Goal: Transaction & Acquisition: Book appointment/travel/reservation

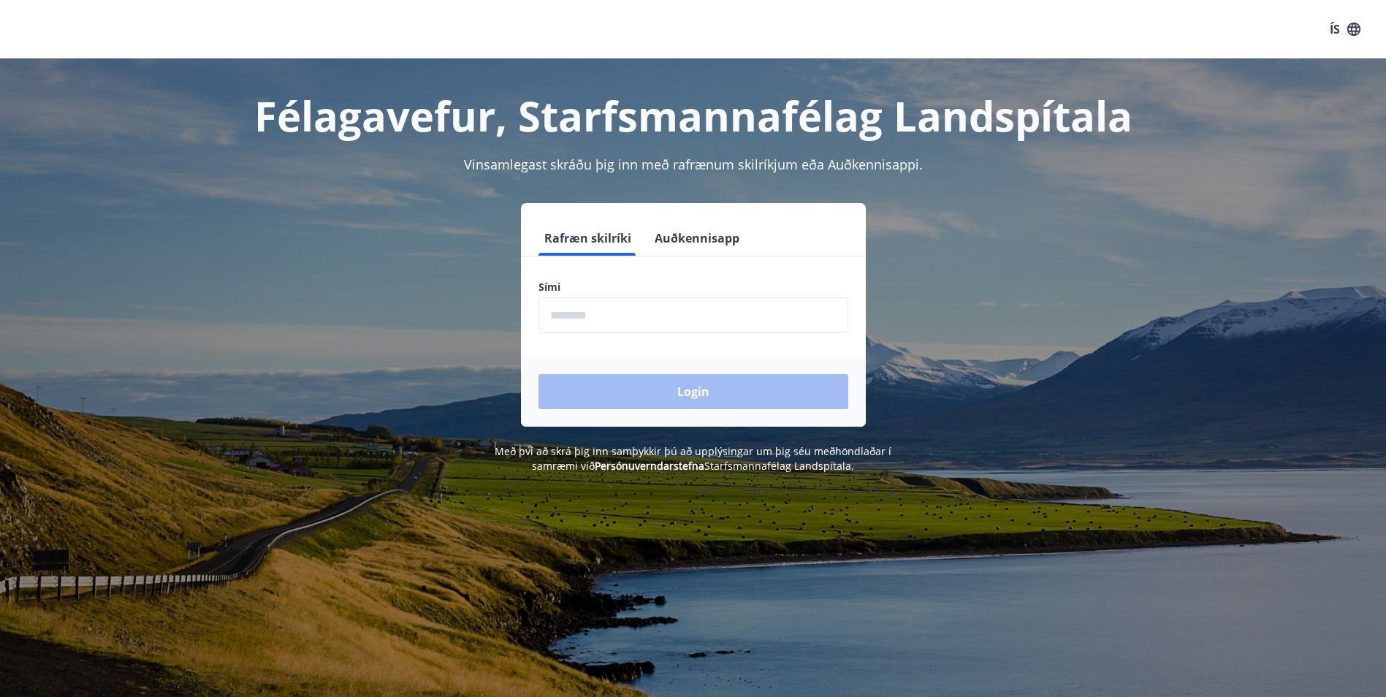
click at [569, 316] on input "phone" at bounding box center [693, 315] width 310 height 36
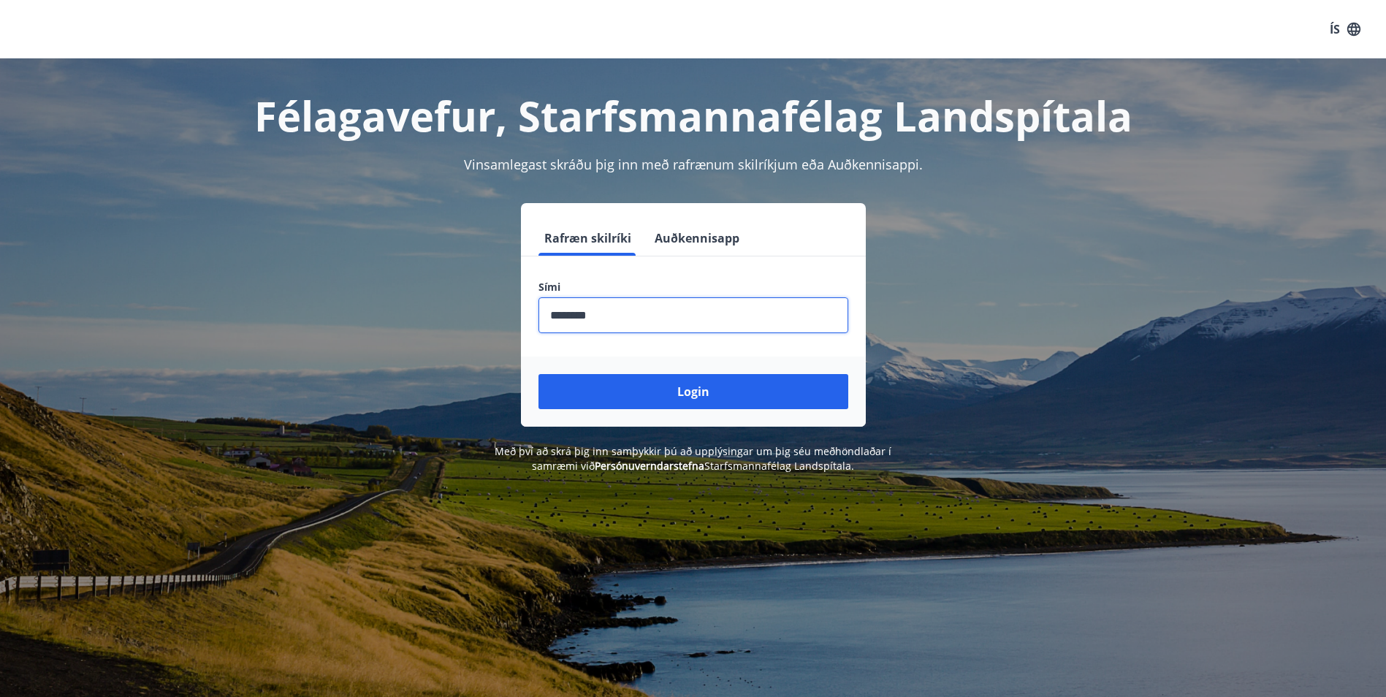
type input "********"
click at [538, 374] on button "Login" at bounding box center [693, 391] width 310 height 35
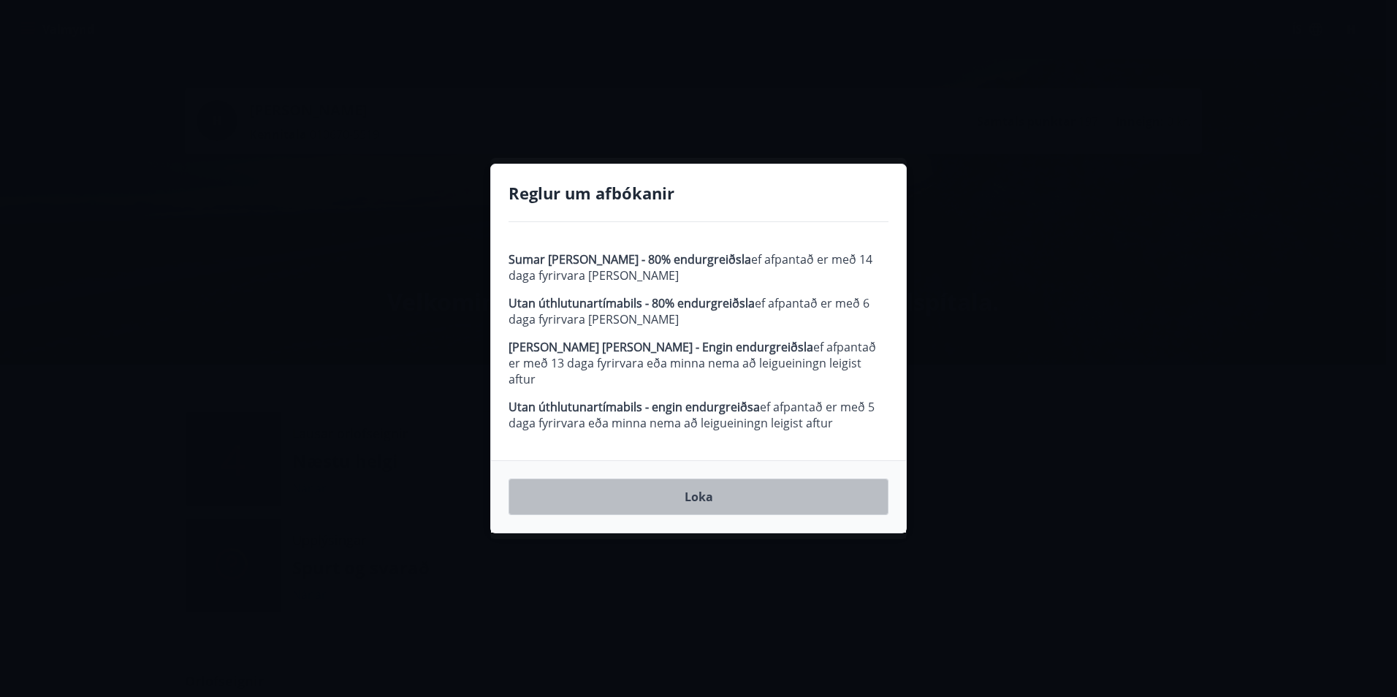
click at [697, 488] on button "Loka" at bounding box center [699, 497] width 380 height 37
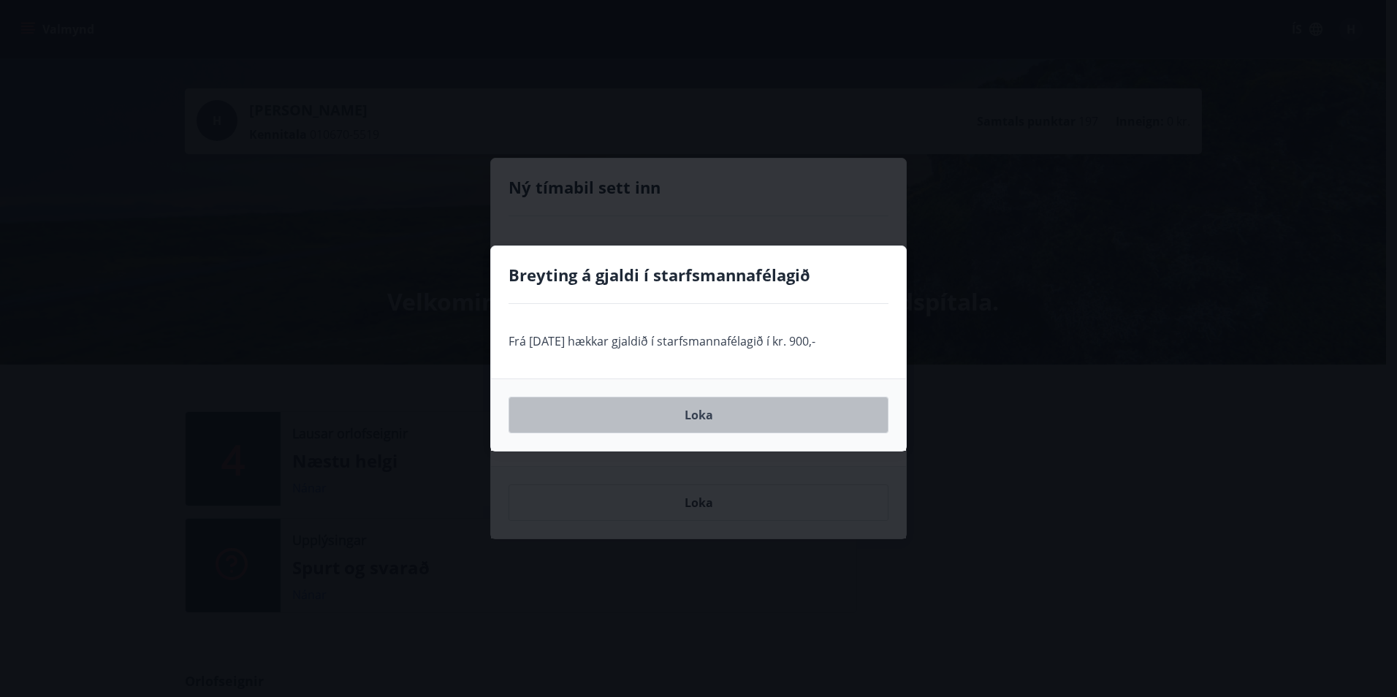
click at [700, 411] on button "Loka" at bounding box center [699, 415] width 380 height 37
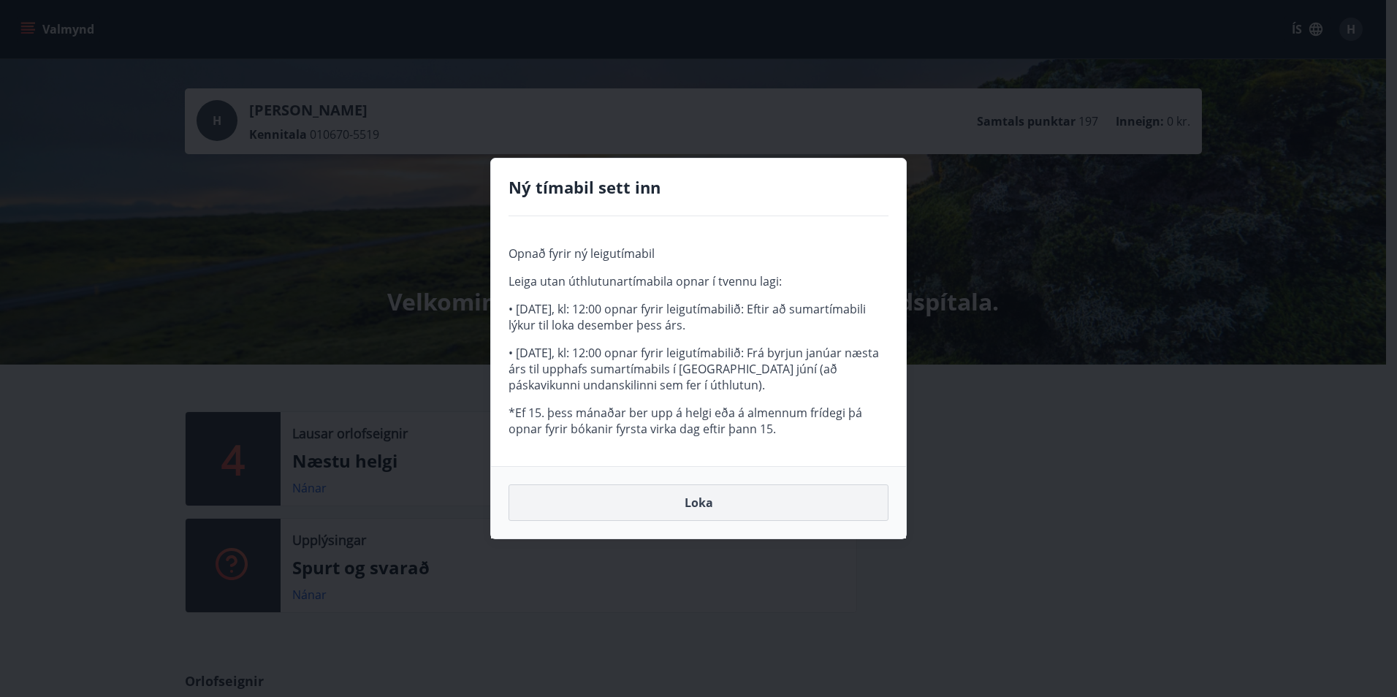
click at [742, 502] on button "Loka" at bounding box center [699, 502] width 380 height 37
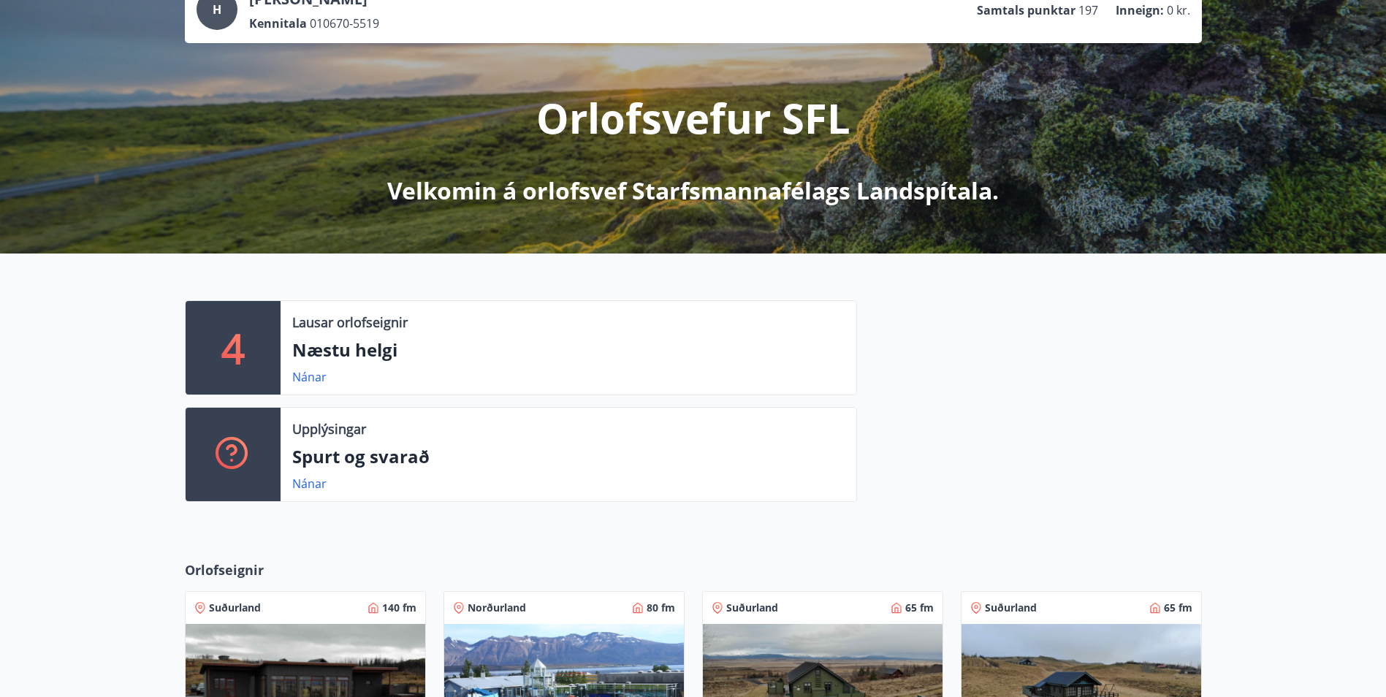
scroll to position [146, 0]
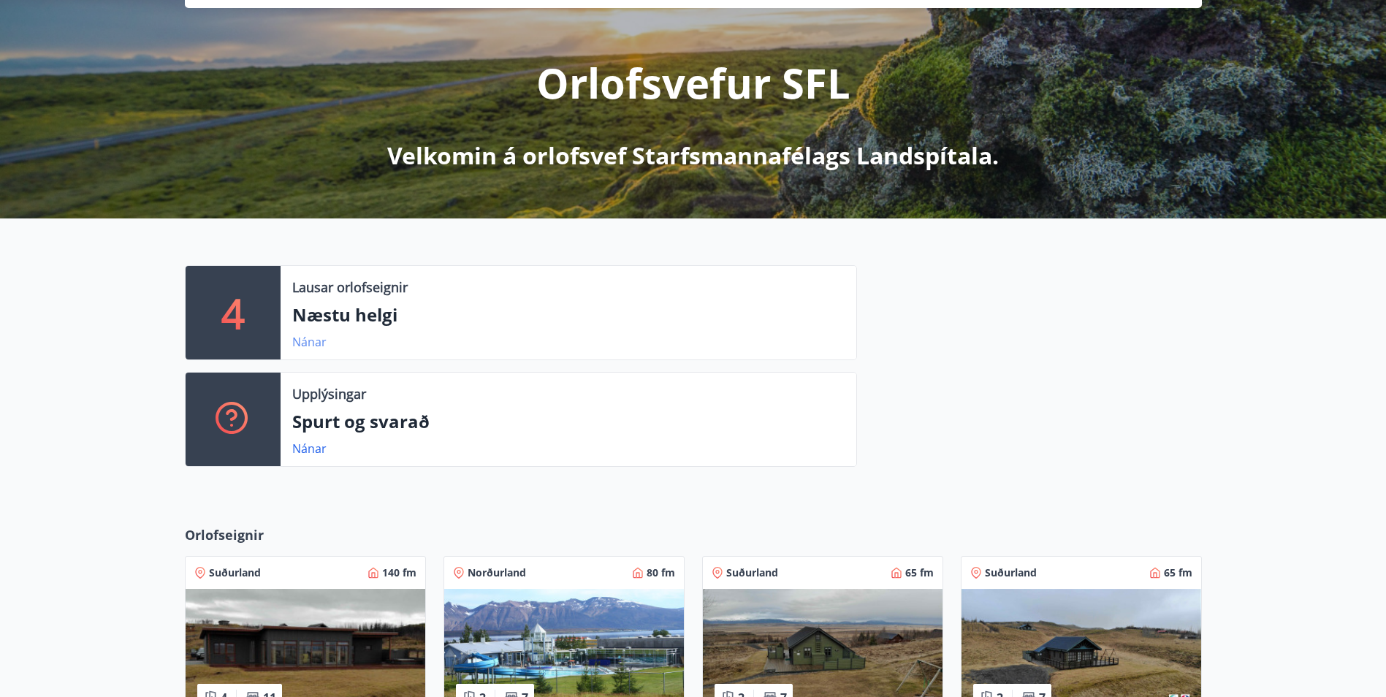
click at [313, 342] on link "Nánar" at bounding box center [309, 342] width 34 height 16
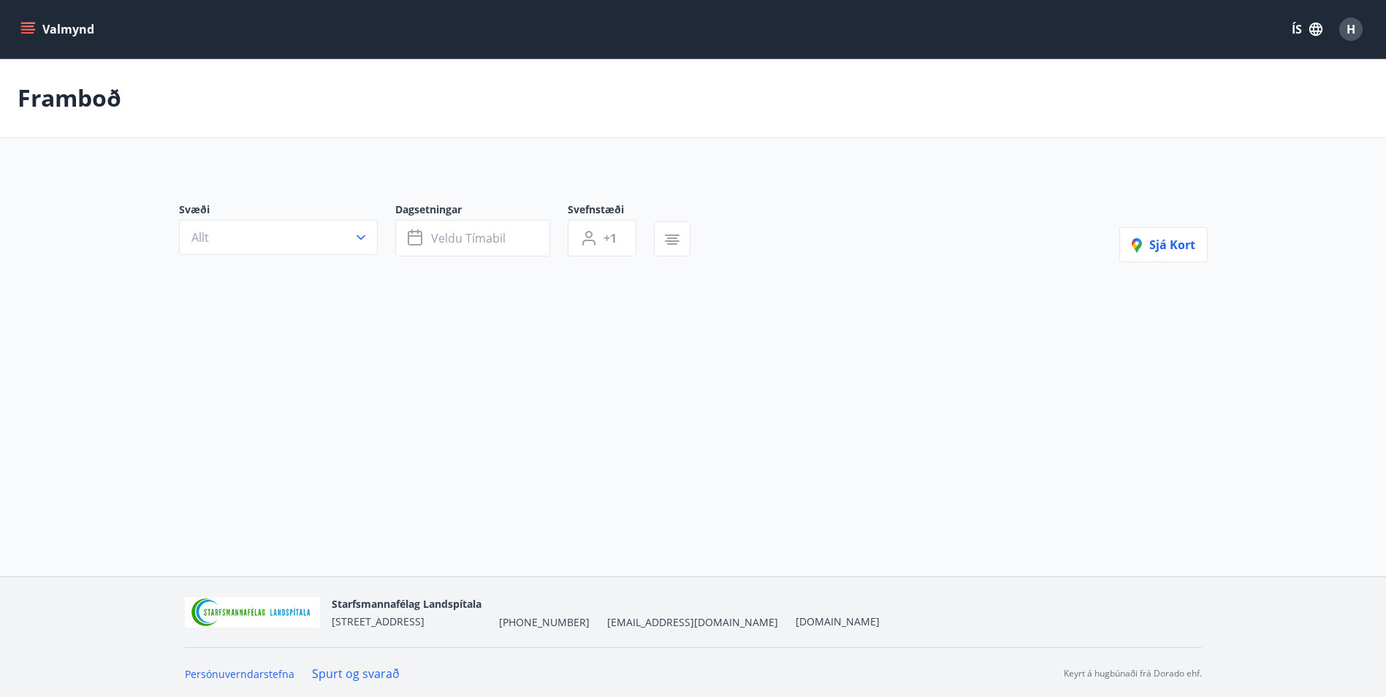
type input "*"
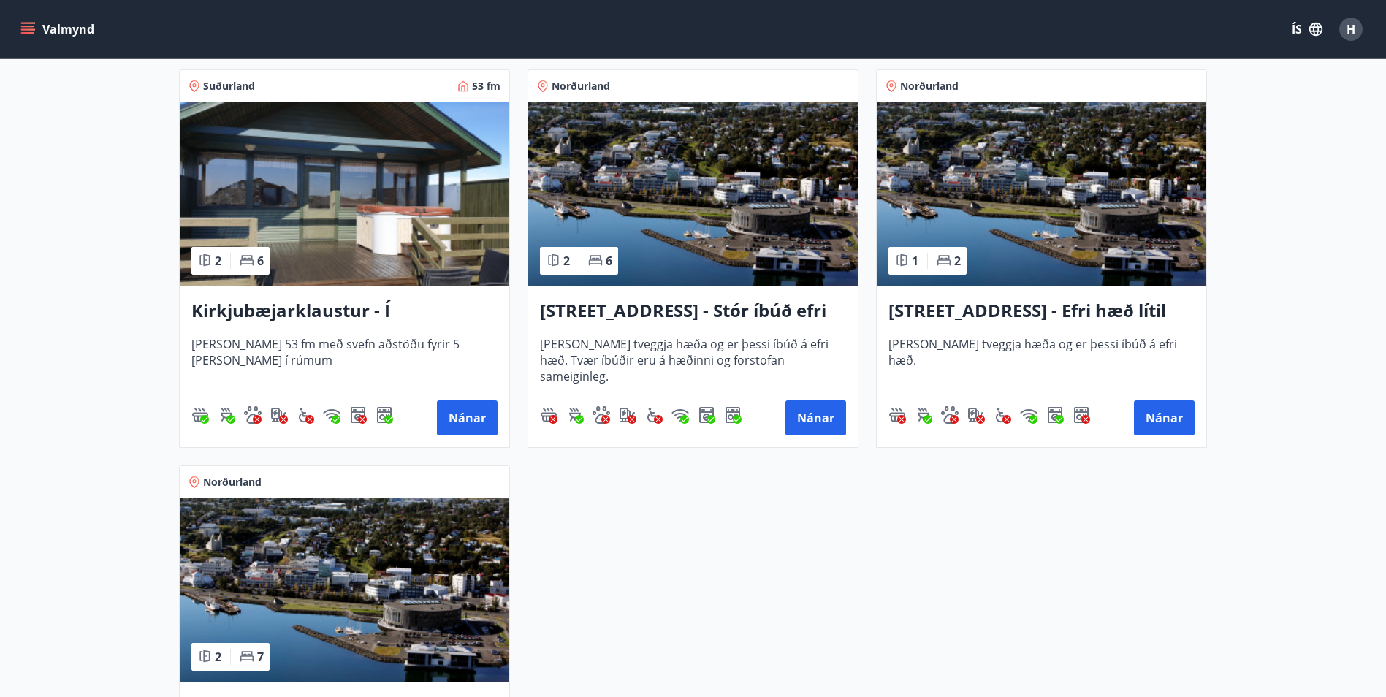
scroll to position [219, 0]
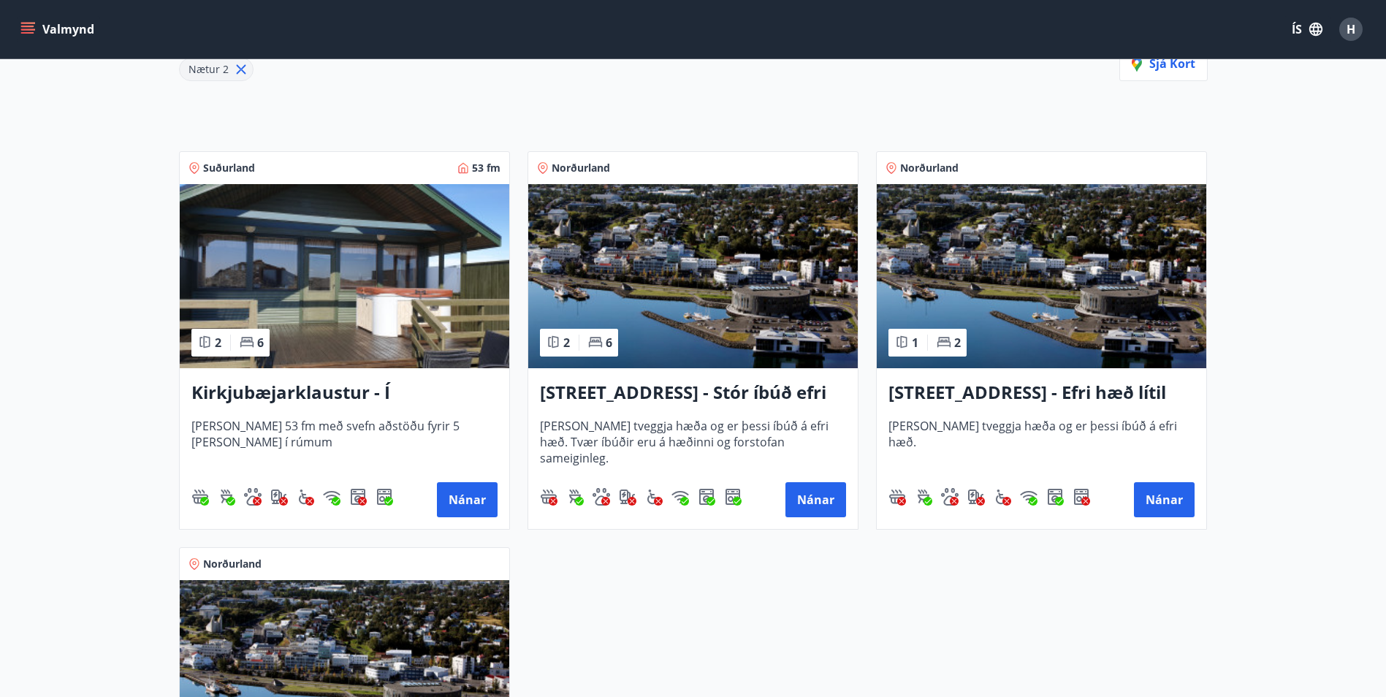
click at [404, 393] on h3 "Kirkjubæjarklaustur - Í landi Hæðargarðs" at bounding box center [344, 393] width 306 height 26
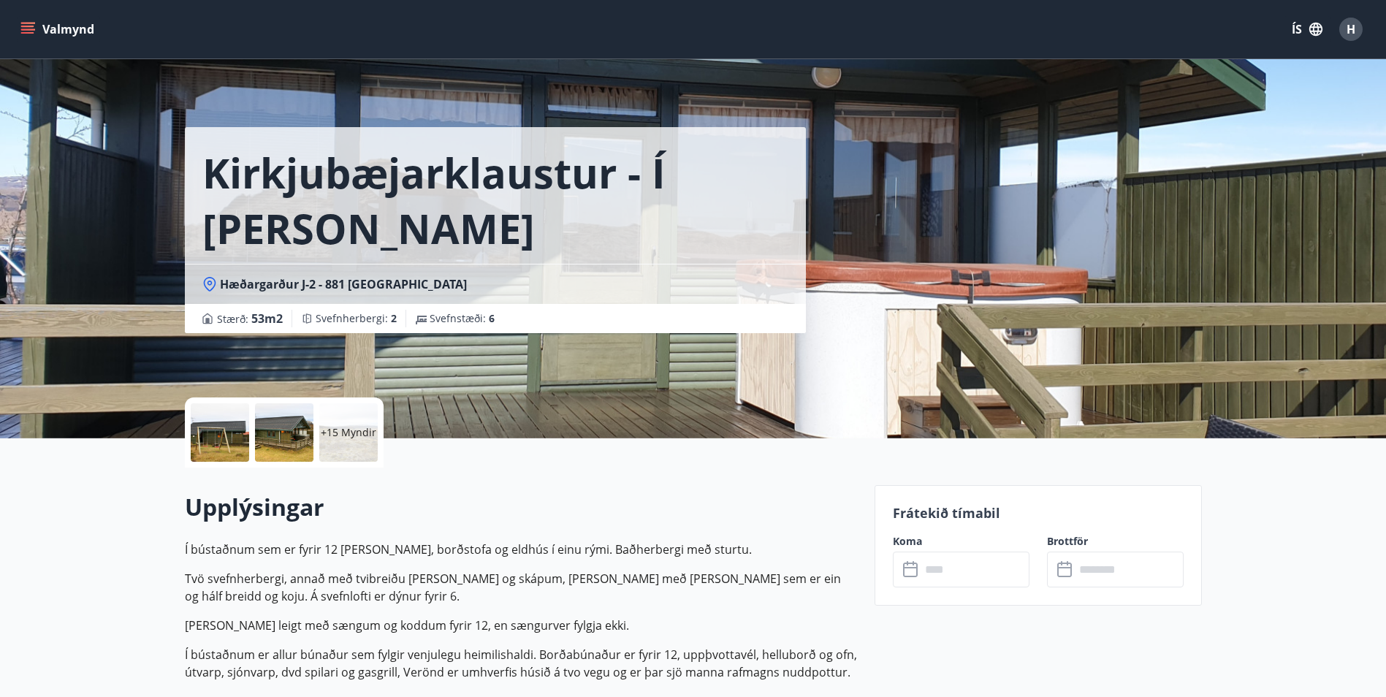
click at [1046, 286] on div "Kirkjubæjarklaustur - Í landi Hæðargarðs Hæðargarður J-2 - 881 Kirkjubæjarklaus…" at bounding box center [693, 219] width 1017 height 438
click at [321, 423] on div "+15 Myndir" at bounding box center [348, 432] width 58 height 58
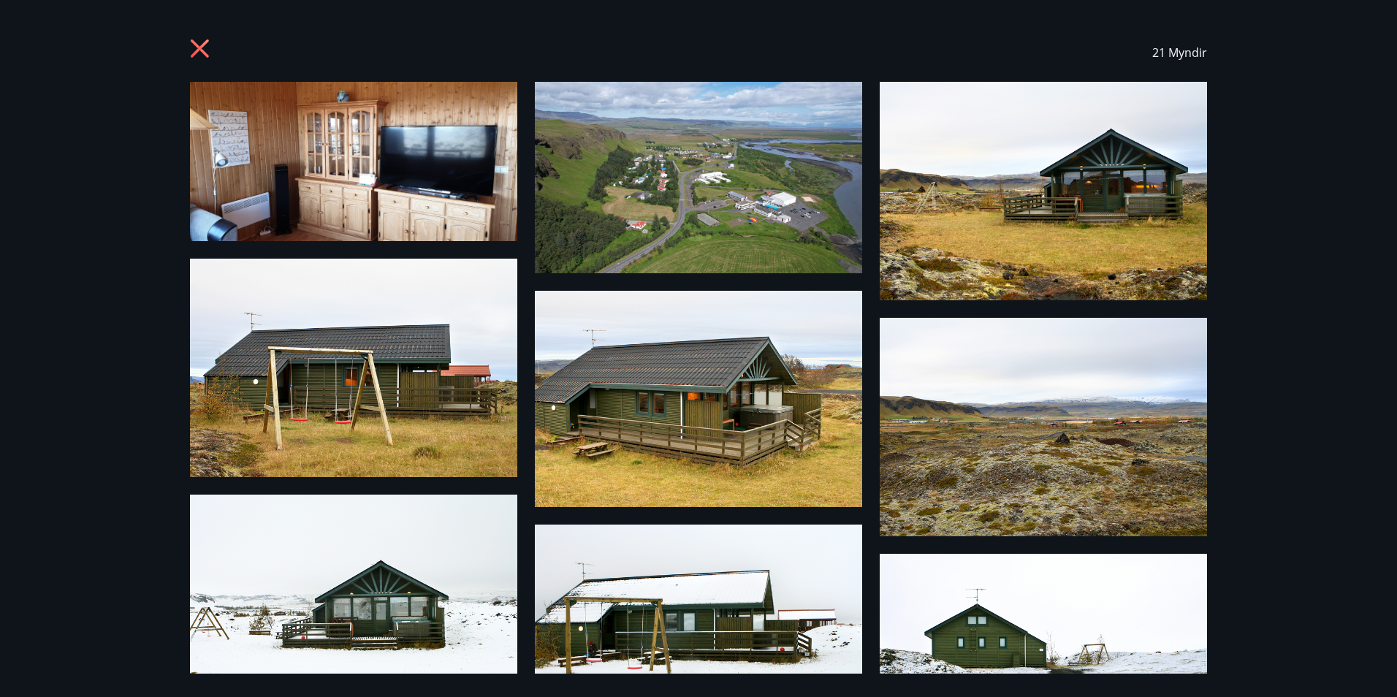
click at [201, 48] on icon at bounding box center [200, 49] width 4 height 4
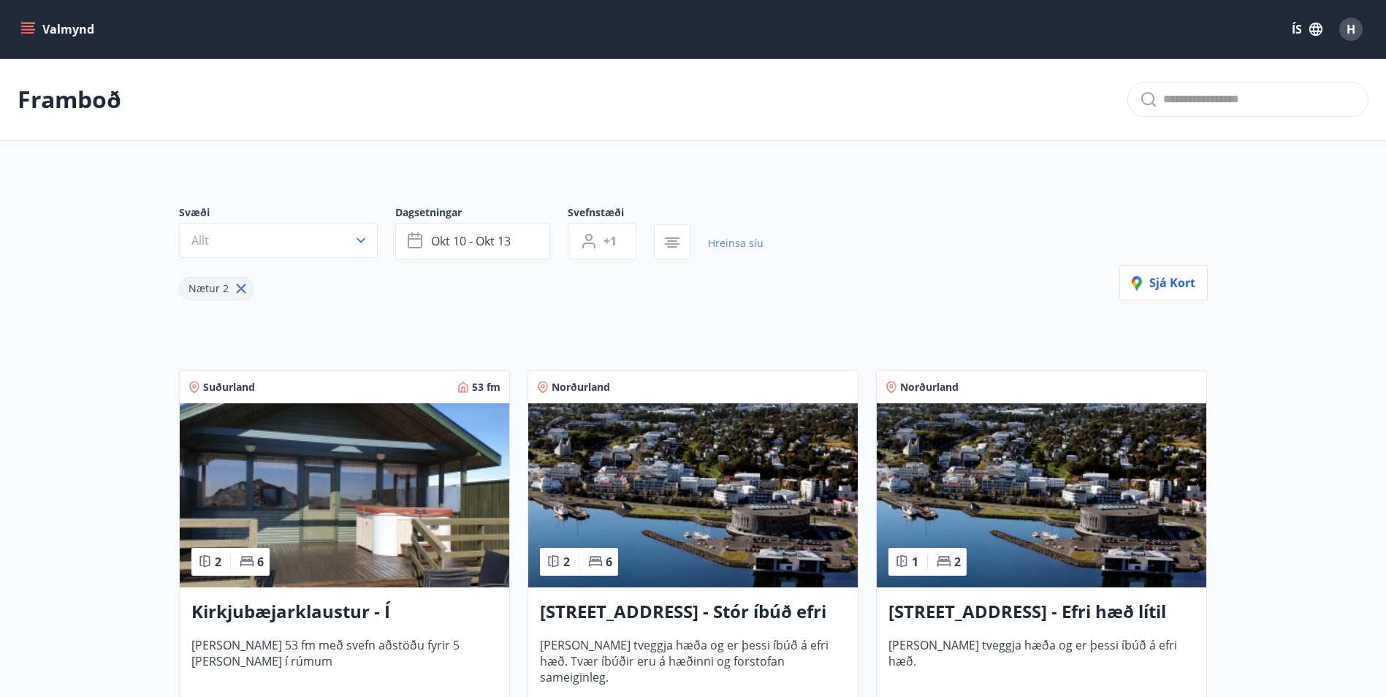
click at [742, 249] on link "Hreinsa síu" at bounding box center [736, 243] width 56 height 32
type input "*"
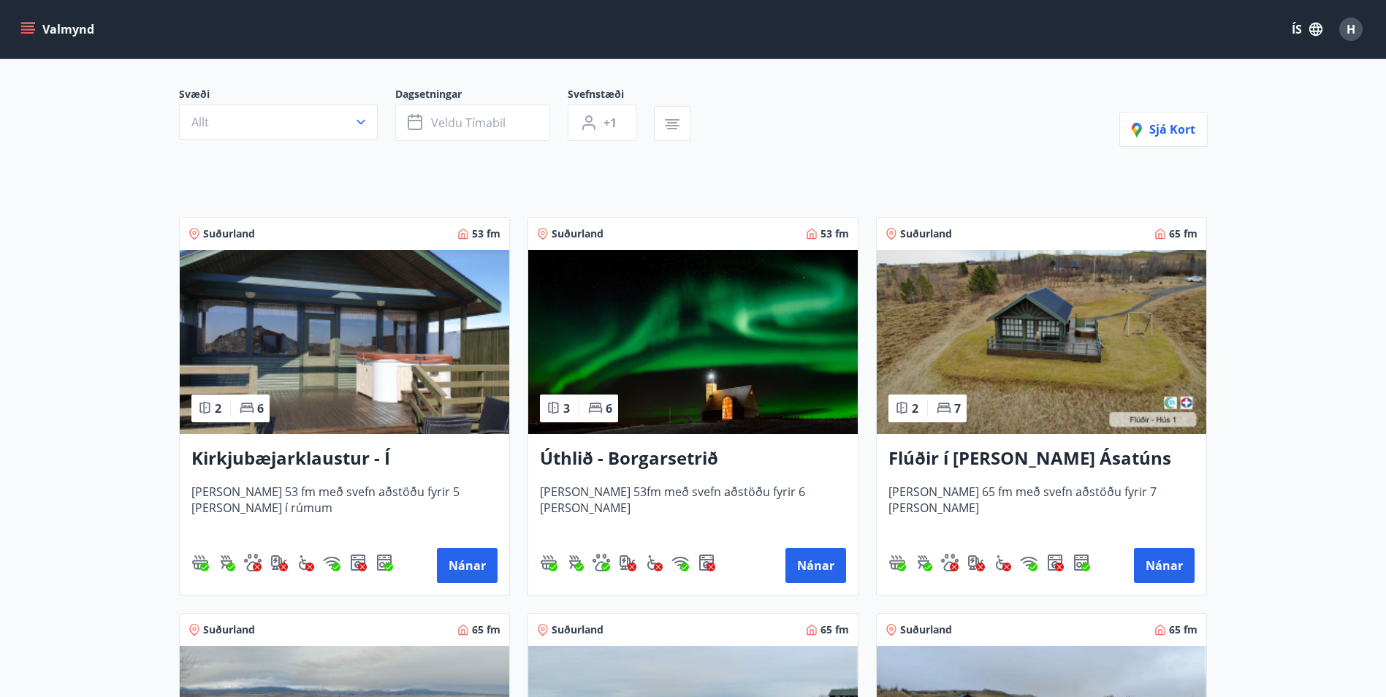
scroll to position [146, 0]
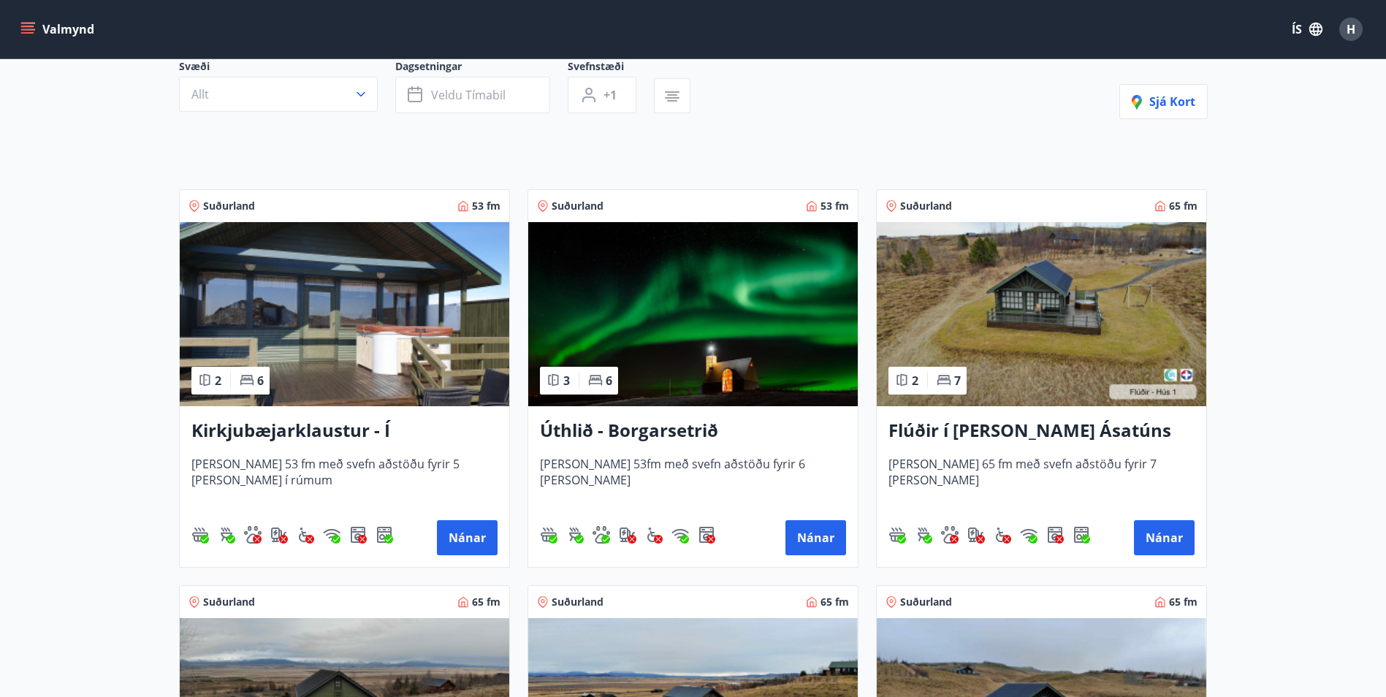
click at [656, 326] on img at bounding box center [693, 314] width 330 height 184
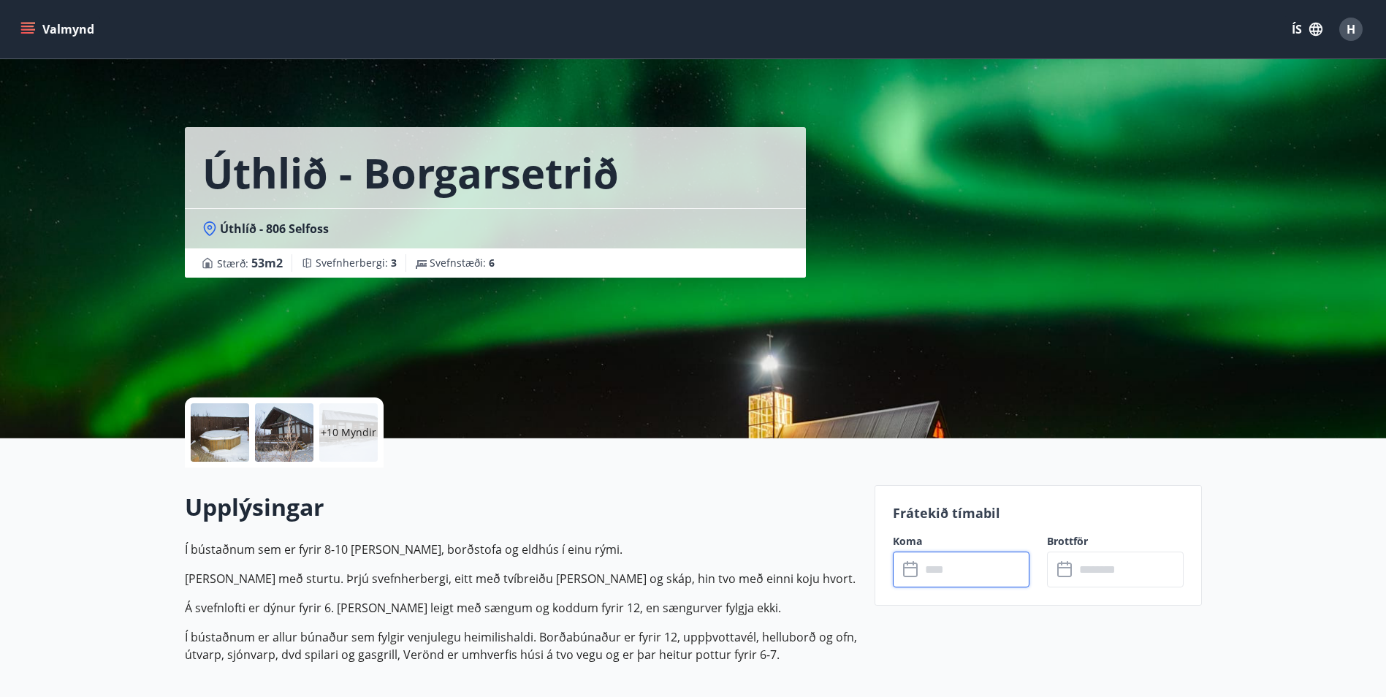
click at [937, 570] on input "text" at bounding box center [975, 570] width 109 height 36
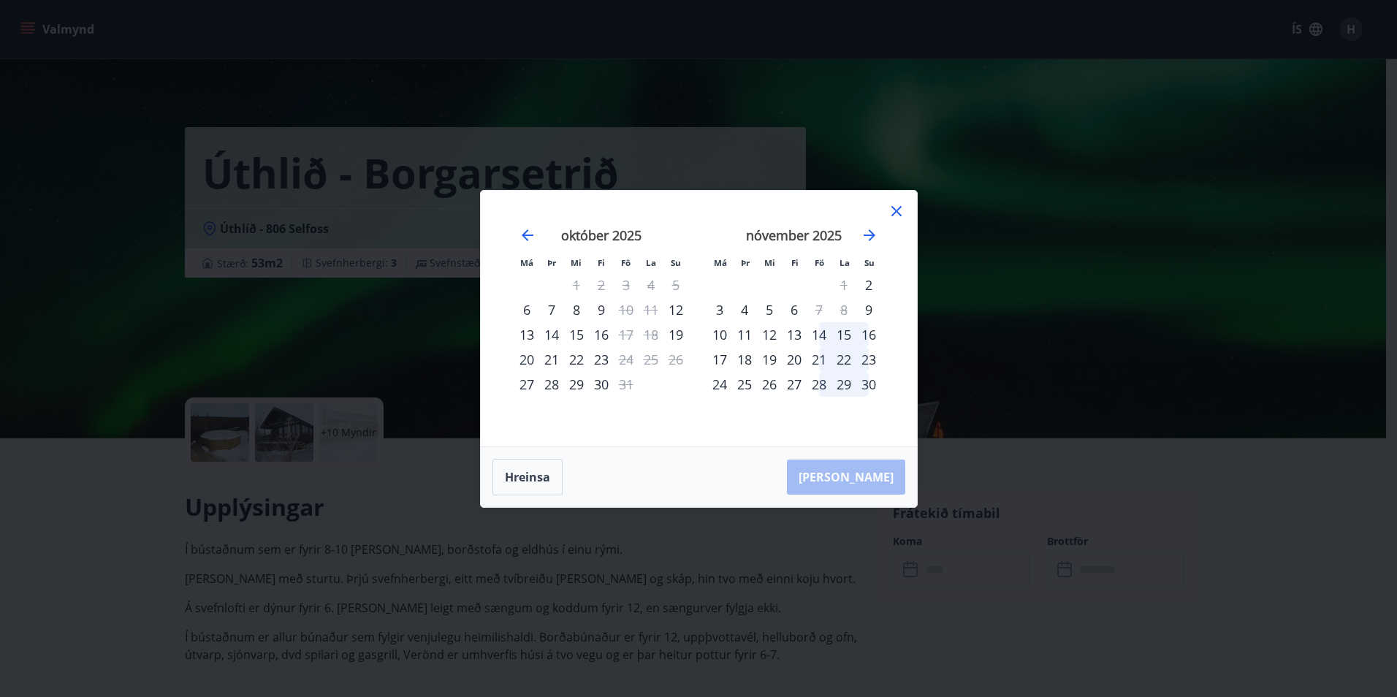
click at [816, 340] on div "14" at bounding box center [819, 334] width 25 height 25
click at [723, 360] on div "17" at bounding box center [719, 359] width 25 height 25
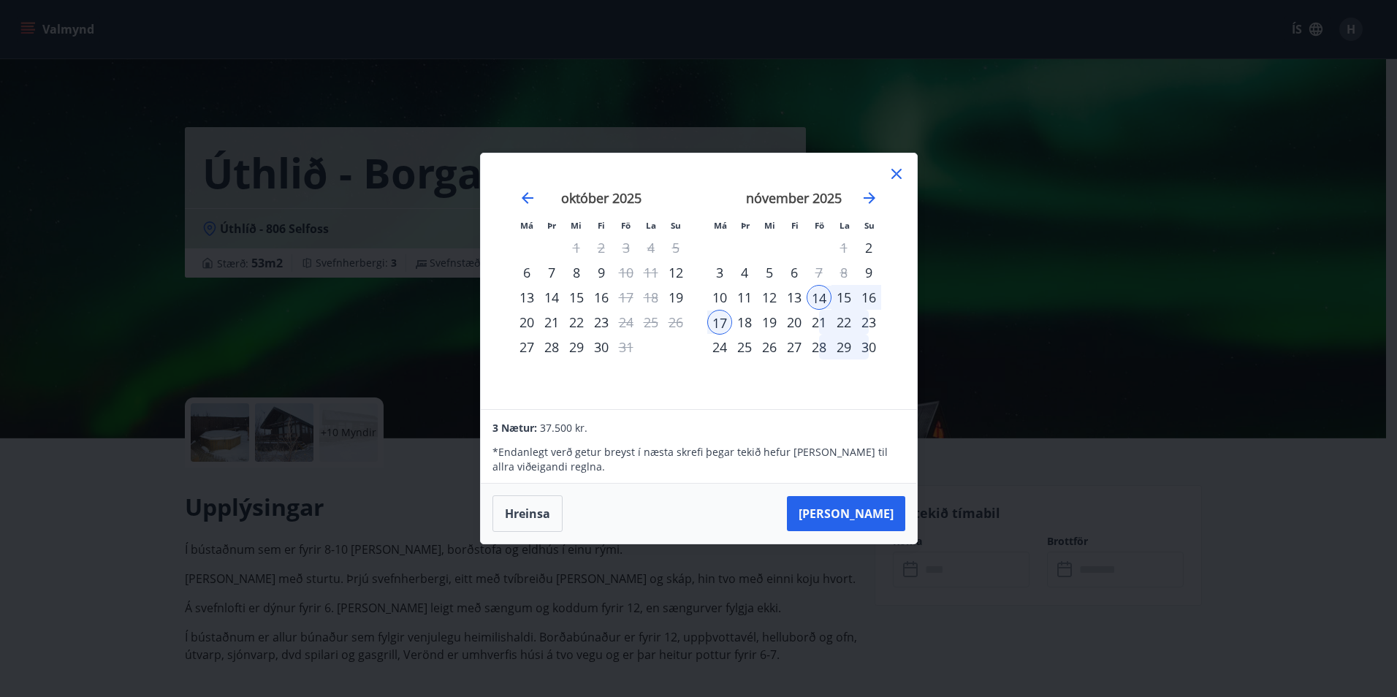
click at [868, 302] on div "16" at bounding box center [868, 297] width 25 height 25
click at [820, 297] on div "14" at bounding box center [819, 297] width 25 height 25
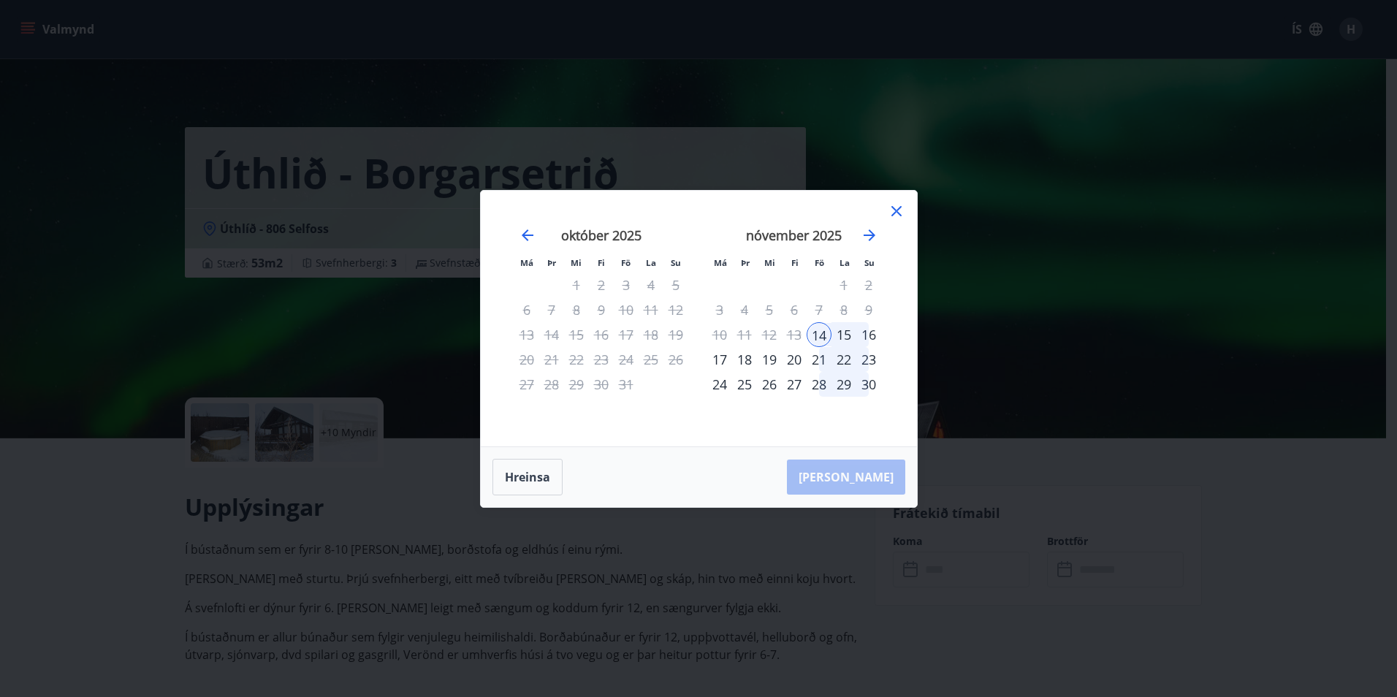
click at [869, 335] on div "16" at bounding box center [868, 334] width 25 height 25
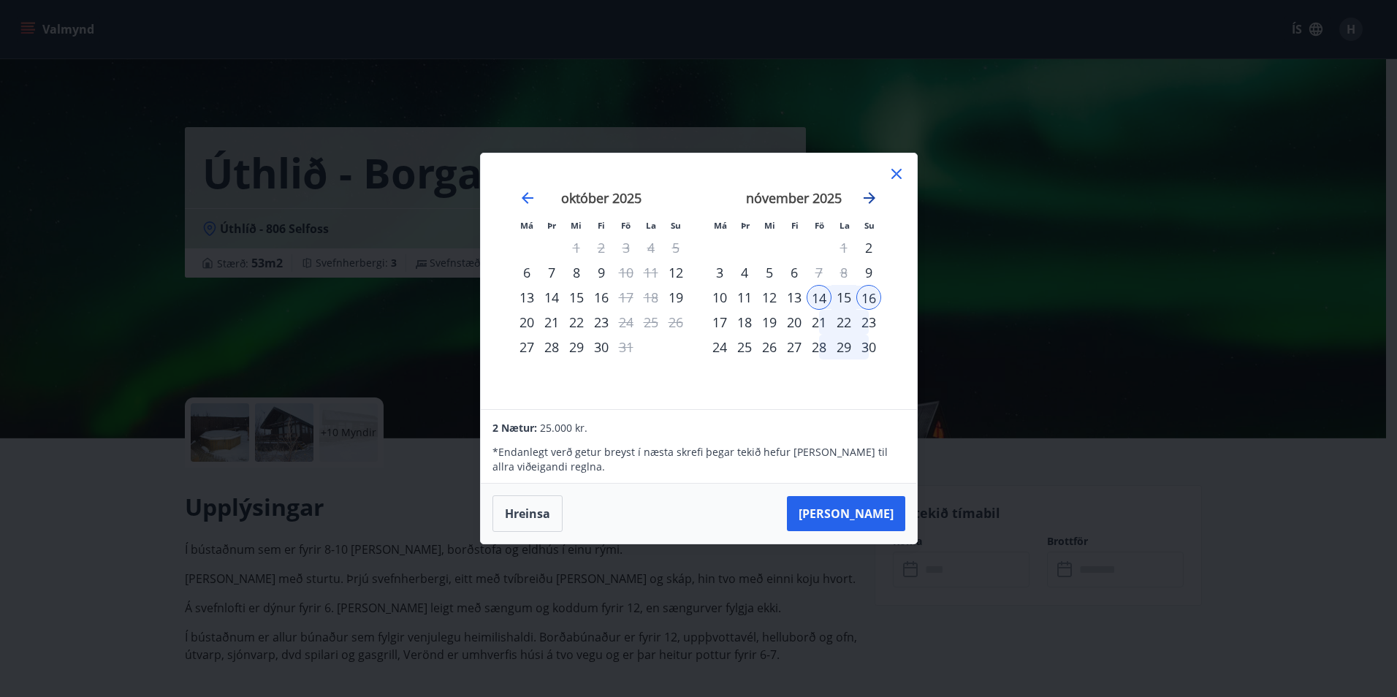
click at [865, 196] on icon "Move forward to switch to the next month." at bounding box center [870, 198] width 18 height 18
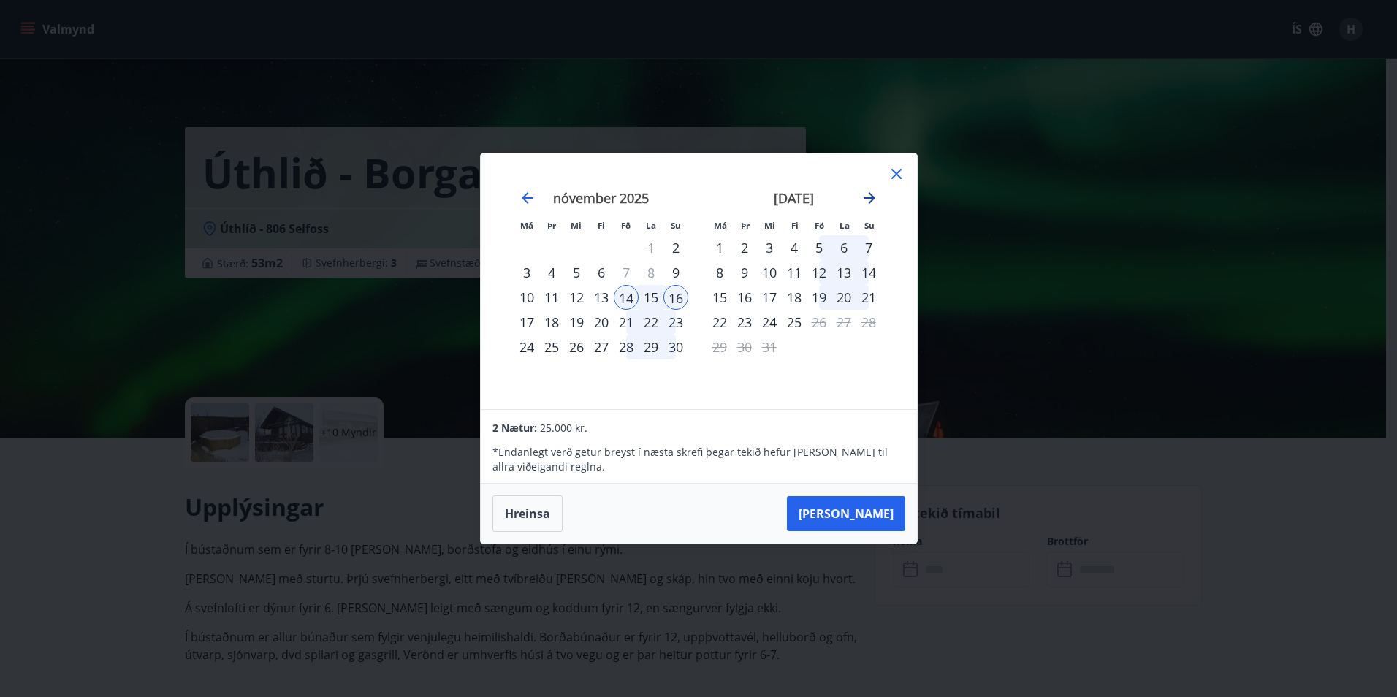
click at [864, 199] on icon "Move forward to switch to the next month." at bounding box center [870, 198] width 12 height 12
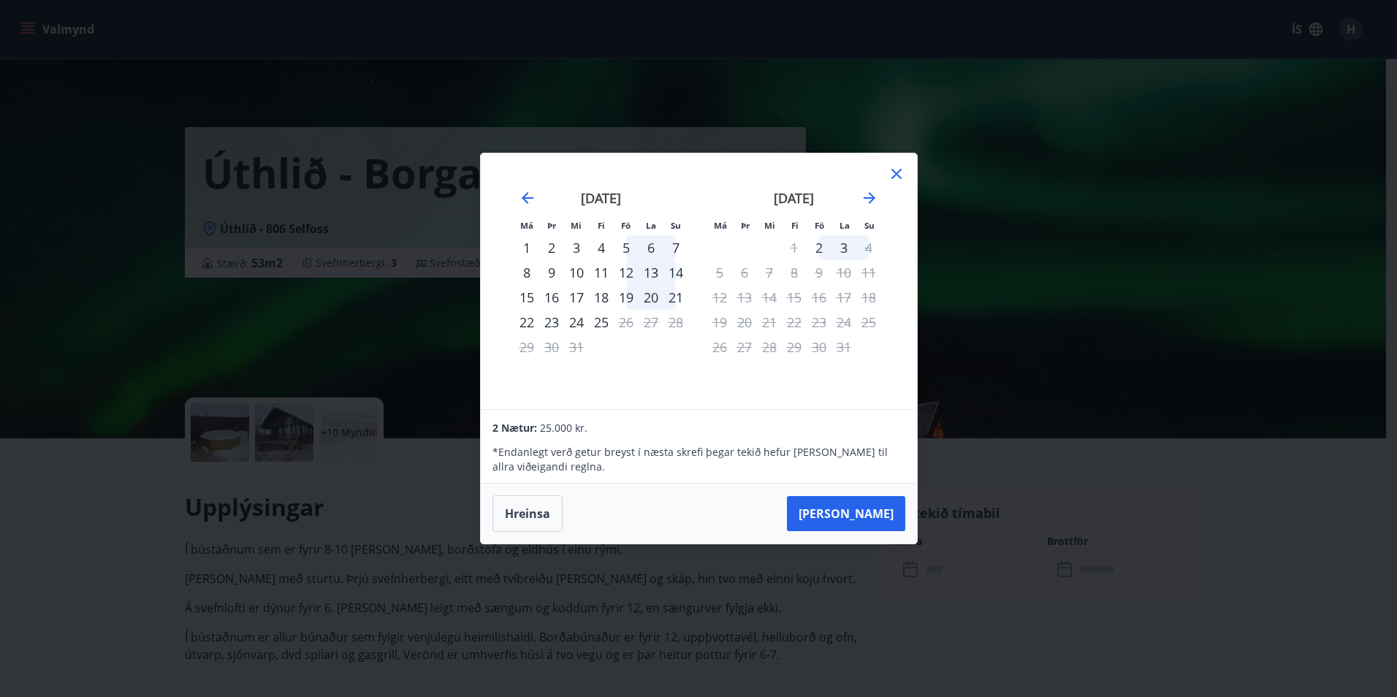
click at [896, 175] on icon at bounding box center [897, 174] width 18 height 18
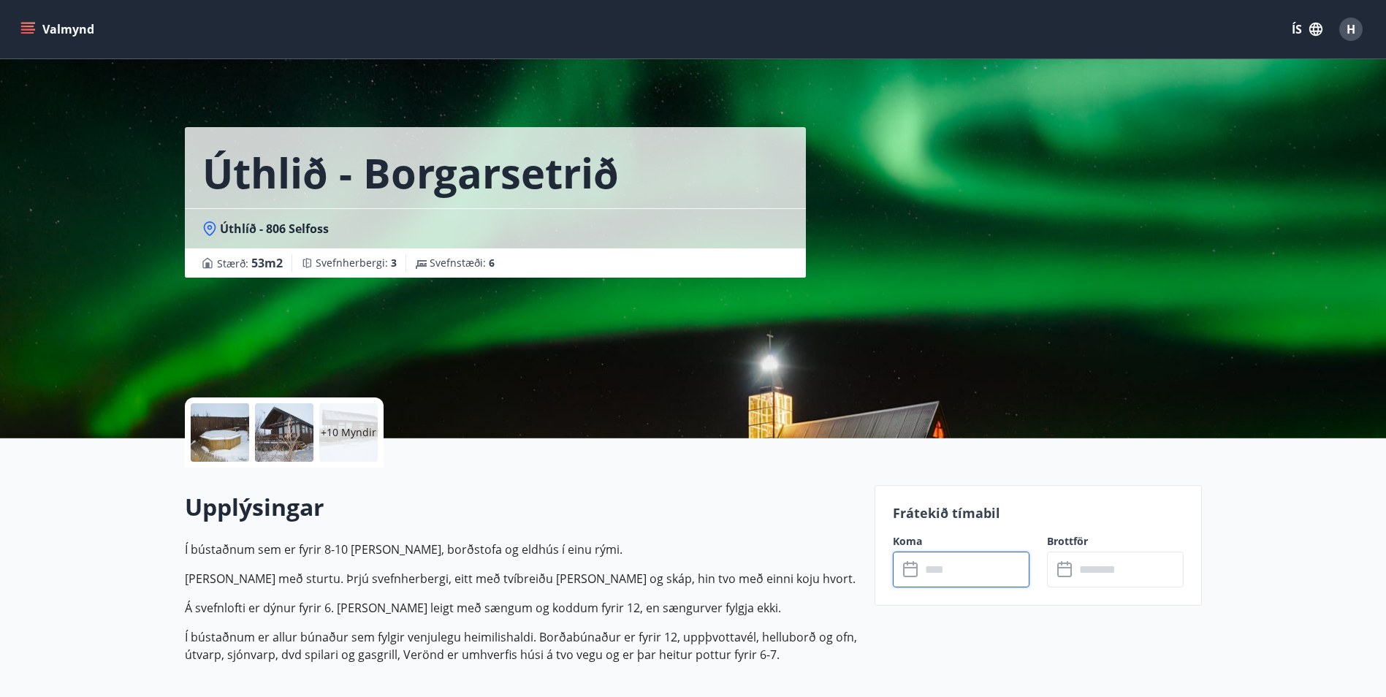
click at [287, 438] on div at bounding box center [284, 432] width 58 height 58
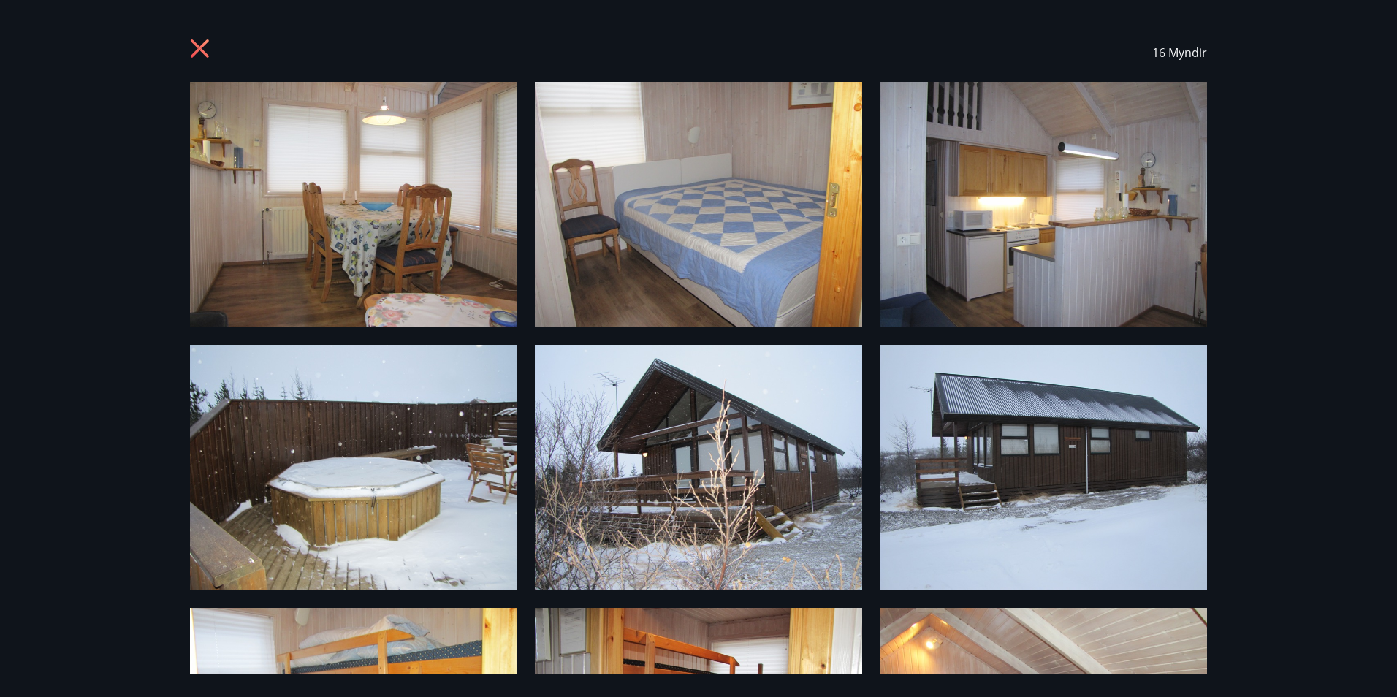
click at [203, 50] on icon at bounding box center [200, 48] width 18 height 18
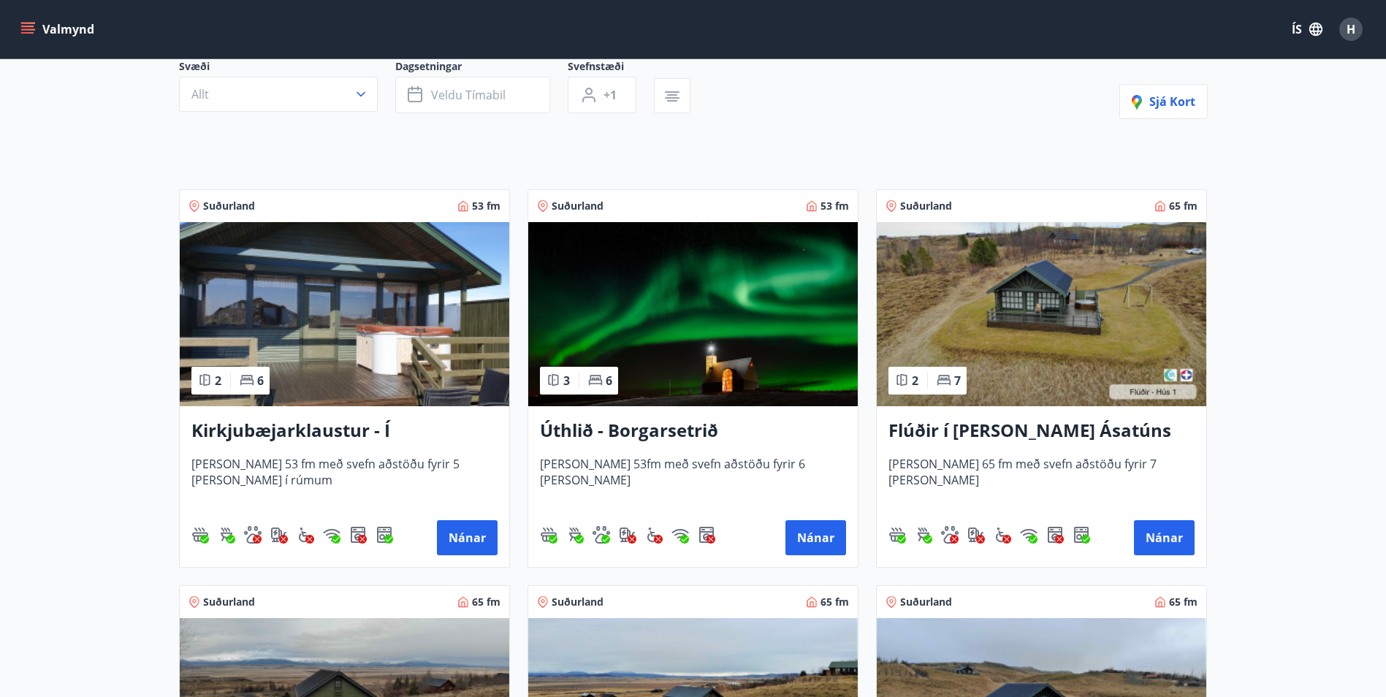
click at [1065, 346] on img at bounding box center [1042, 314] width 330 height 184
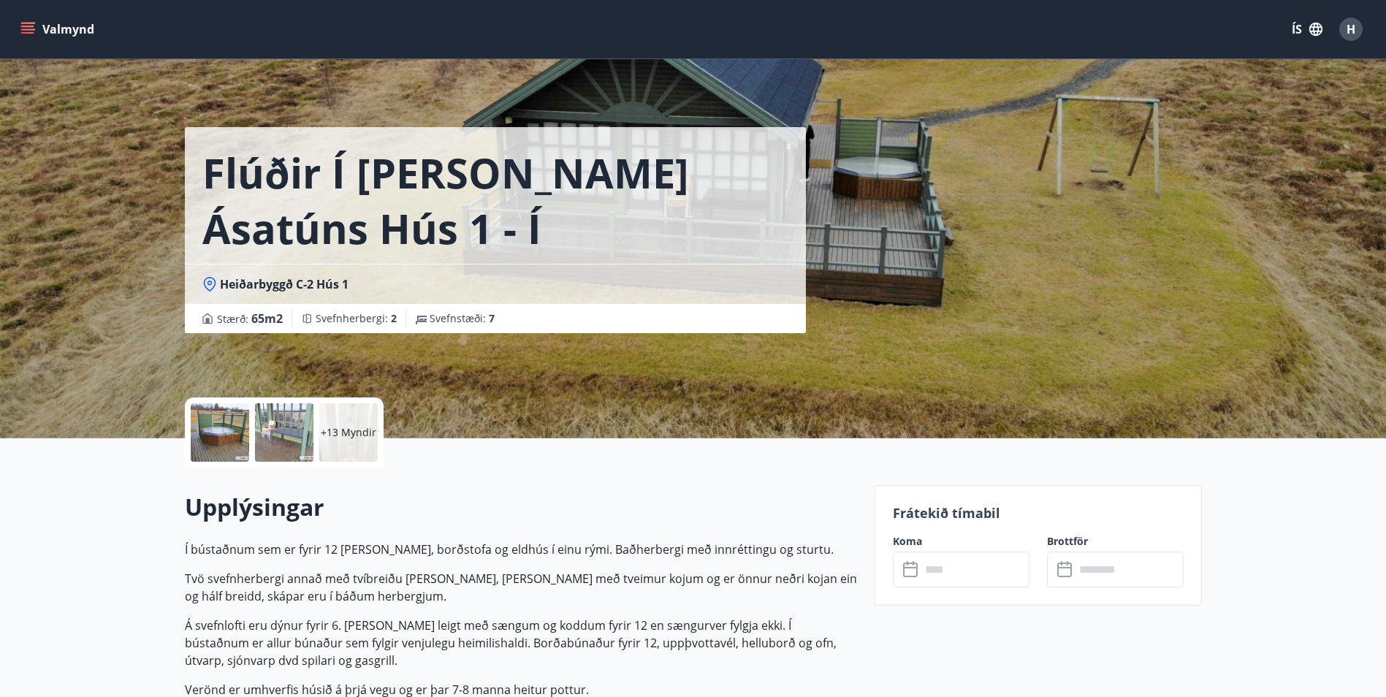
click at [969, 566] on input "text" at bounding box center [975, 570] width 109 height 36
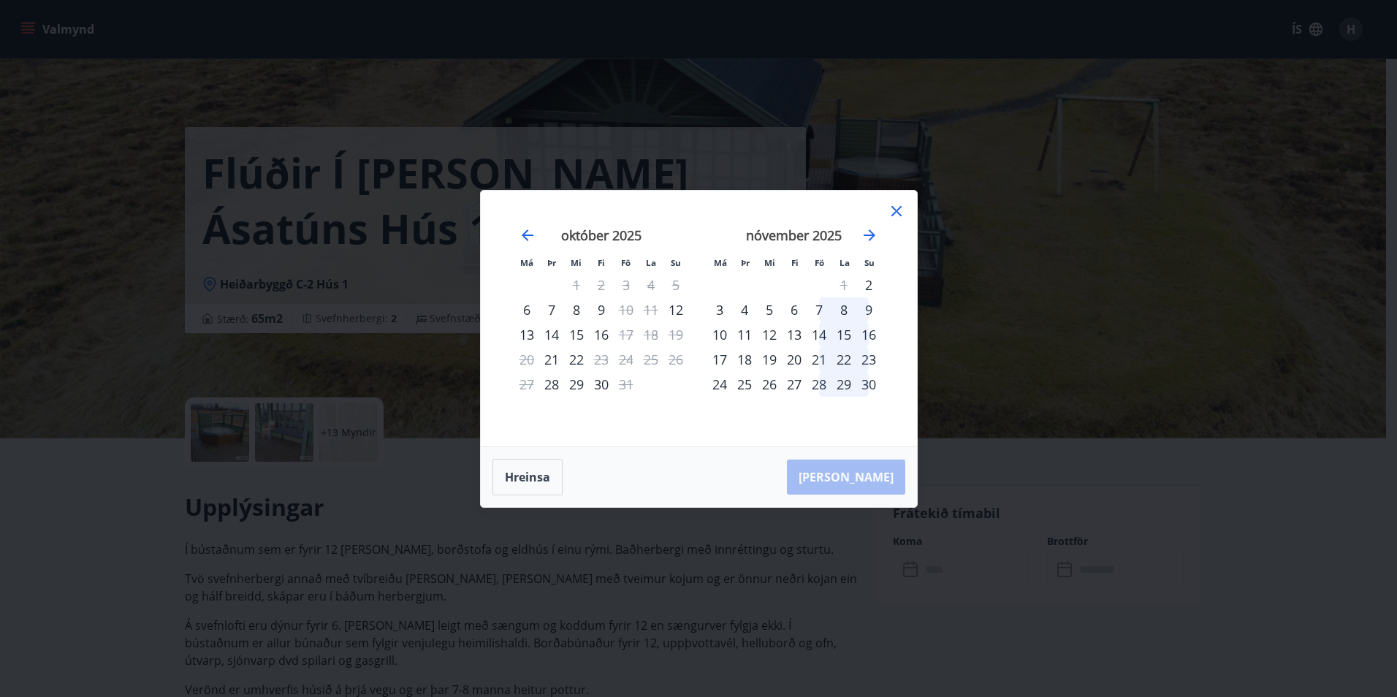
click at [824, 339] on div "14" at bounding box center [819, 334] width 25 height 25
click at [871, 339] on div "16" at bounding box center [868, 334] width 25 height 25
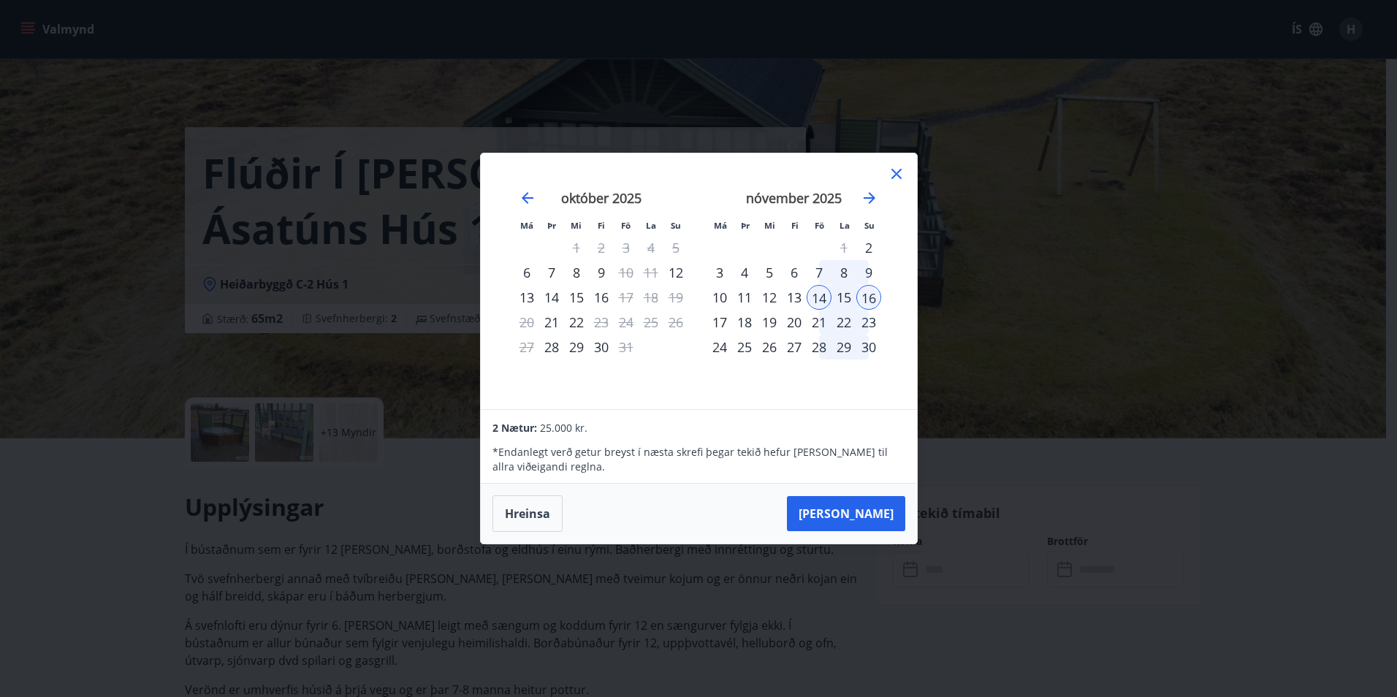
click at [895, 173] on icon at bounding box center [896, 174] width 10 height 10
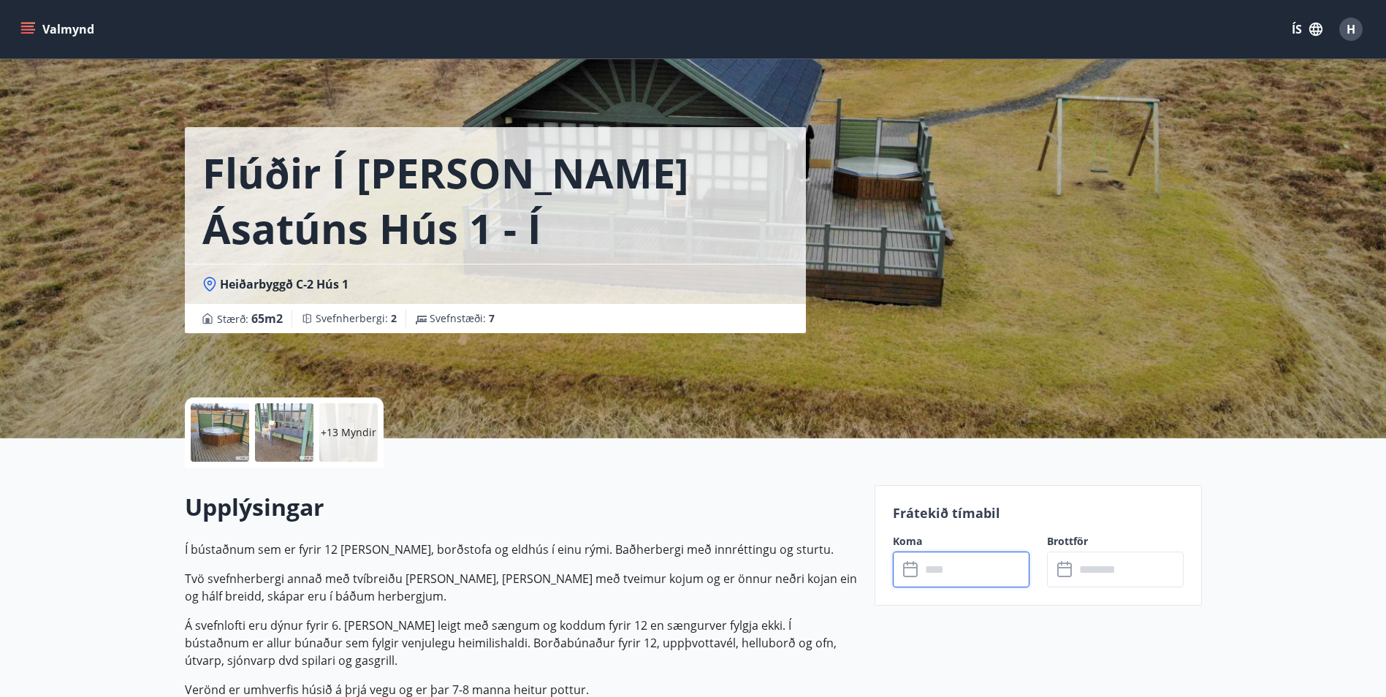
click at [665, 346] on div "Flúðir í landi Ásatúns hús 1 - í Skálaheiði C Heiðarbyggð C-2 Hús 1 Stærð : 65 …" at bounding box center [524, 219] width 678 height 438
click at [281, 435] on div at bounding box center [284, 432] width 58 height 58
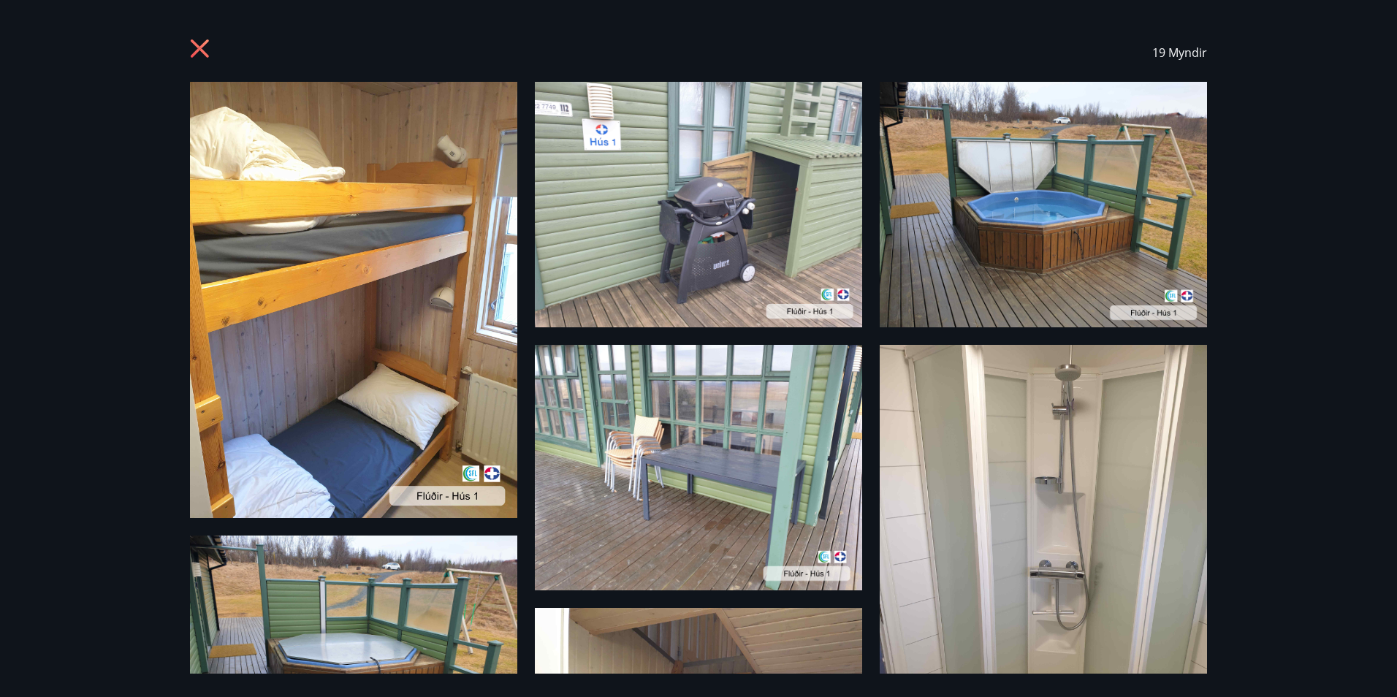
click at [202, 47] on icon at bounding box center [200, 48] width 18 height 18
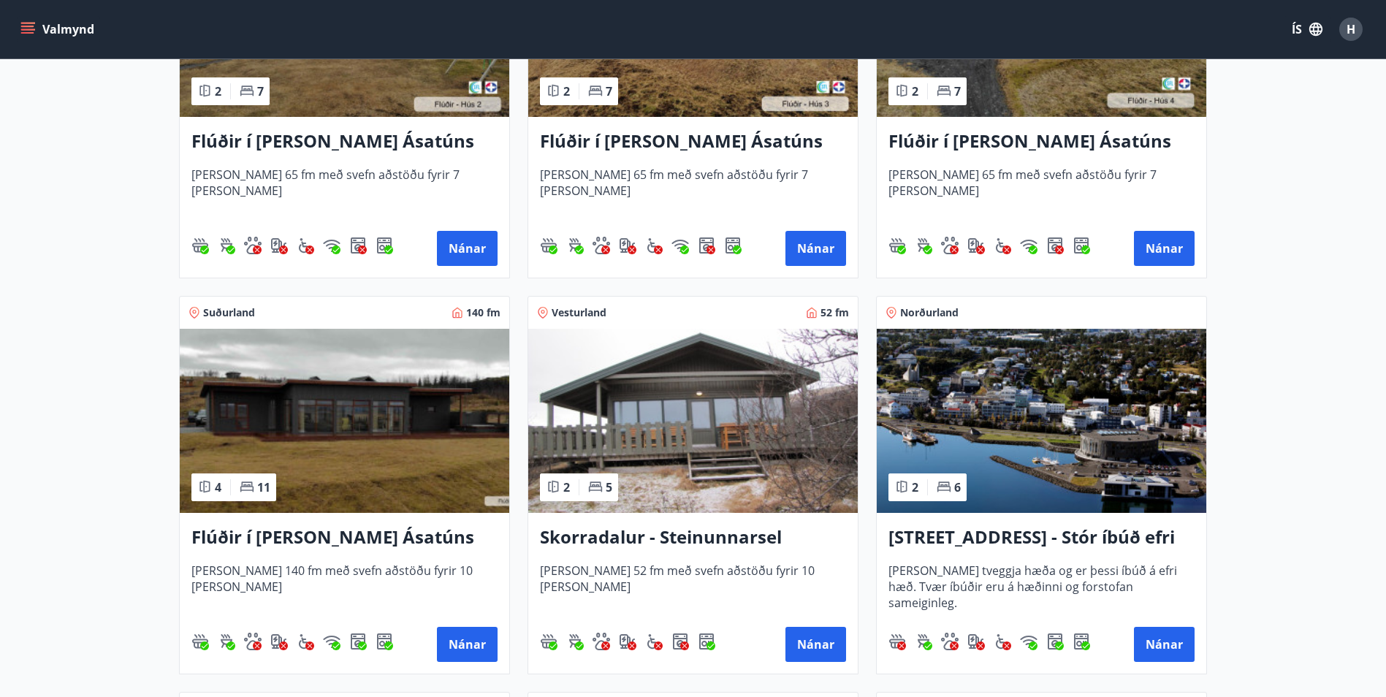
scroll to position [877, 0]
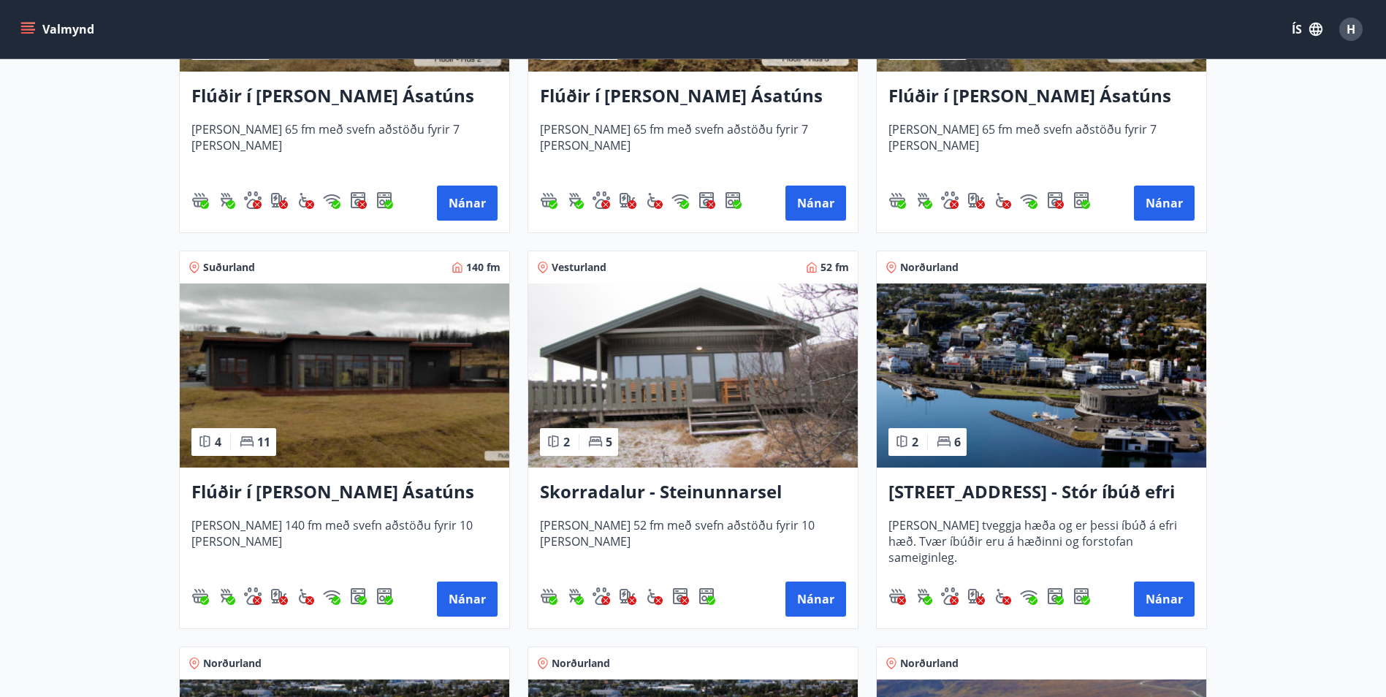
click at [352, 371] on img at bounding box center [345, 375] width 330 height 184
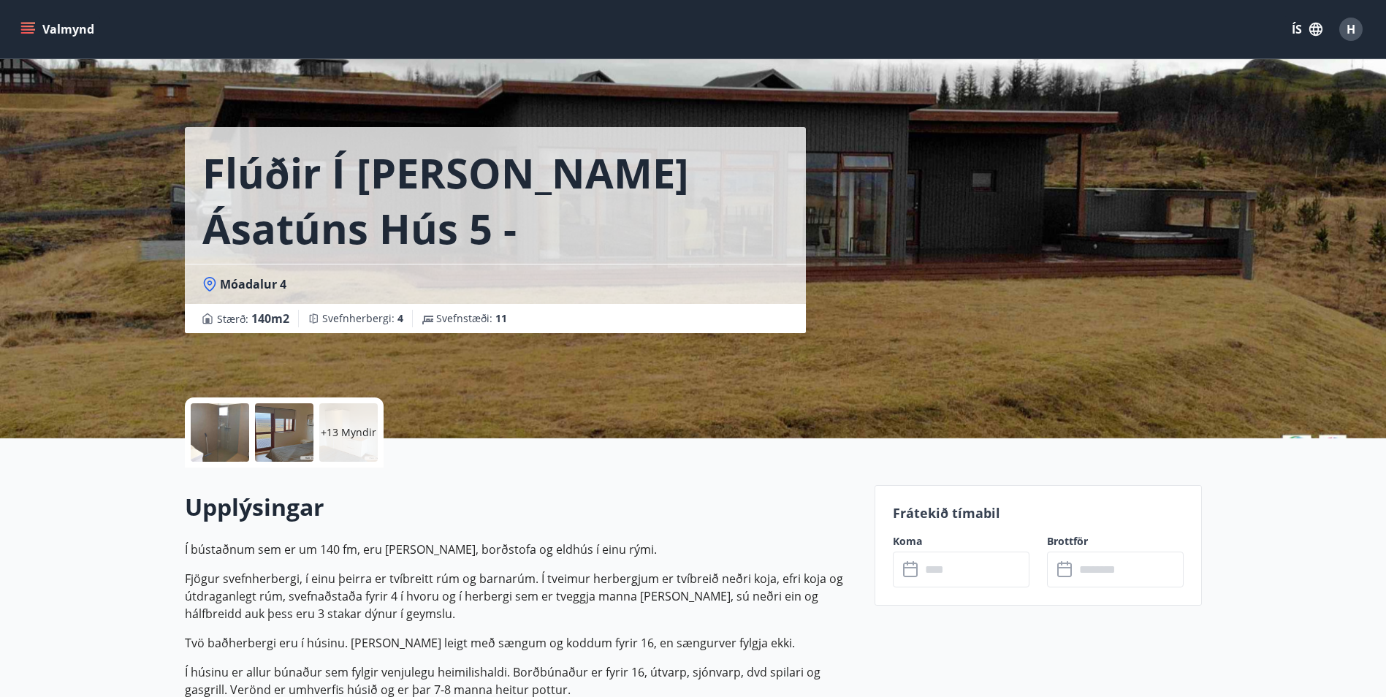
click at [902, 295] on div "Flúðir í landi Ásatúns hús 5 - Móadalur 4 Móadalur 4 Stærð : 140 m2 Svefnherber…" at bounding box center [693, 219] width 1017 height 438
click at [215, 427] on div at bounding box center [220, 432] width 58 height 58
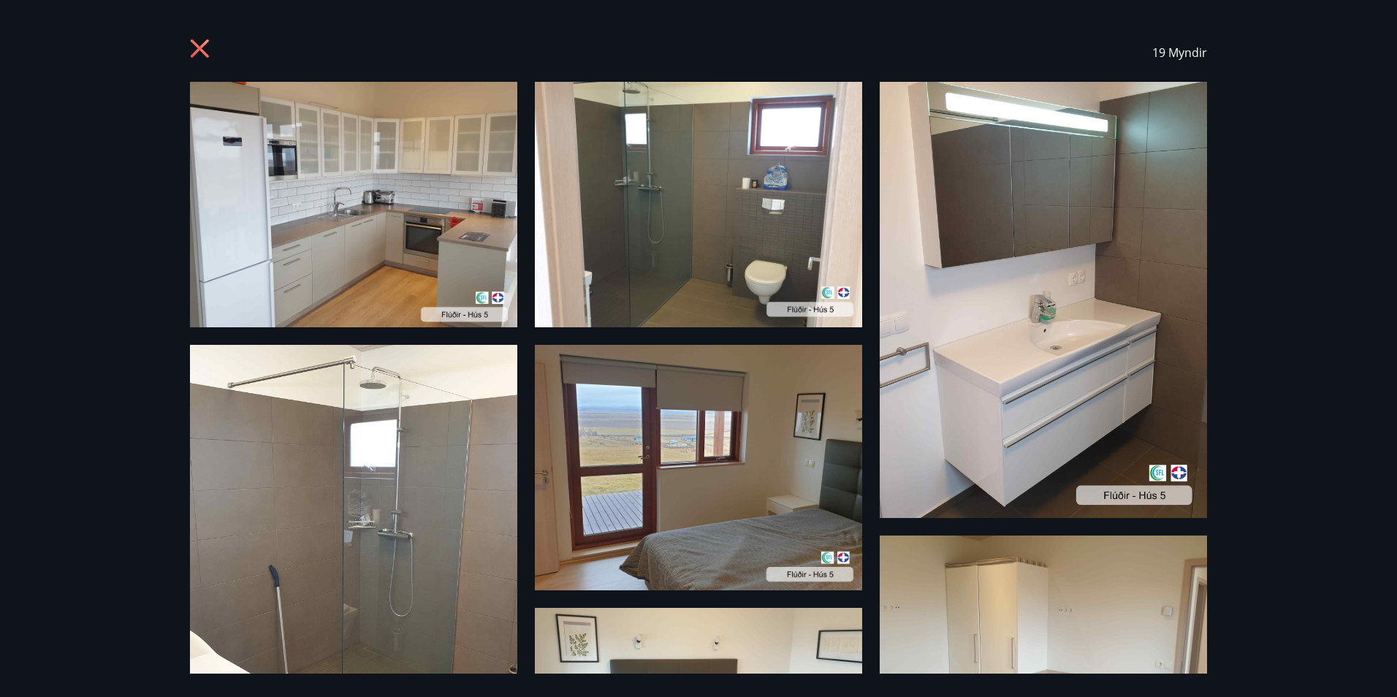
click at [202, 56] on icon at bounding box center [201, 50] width 23 height 23
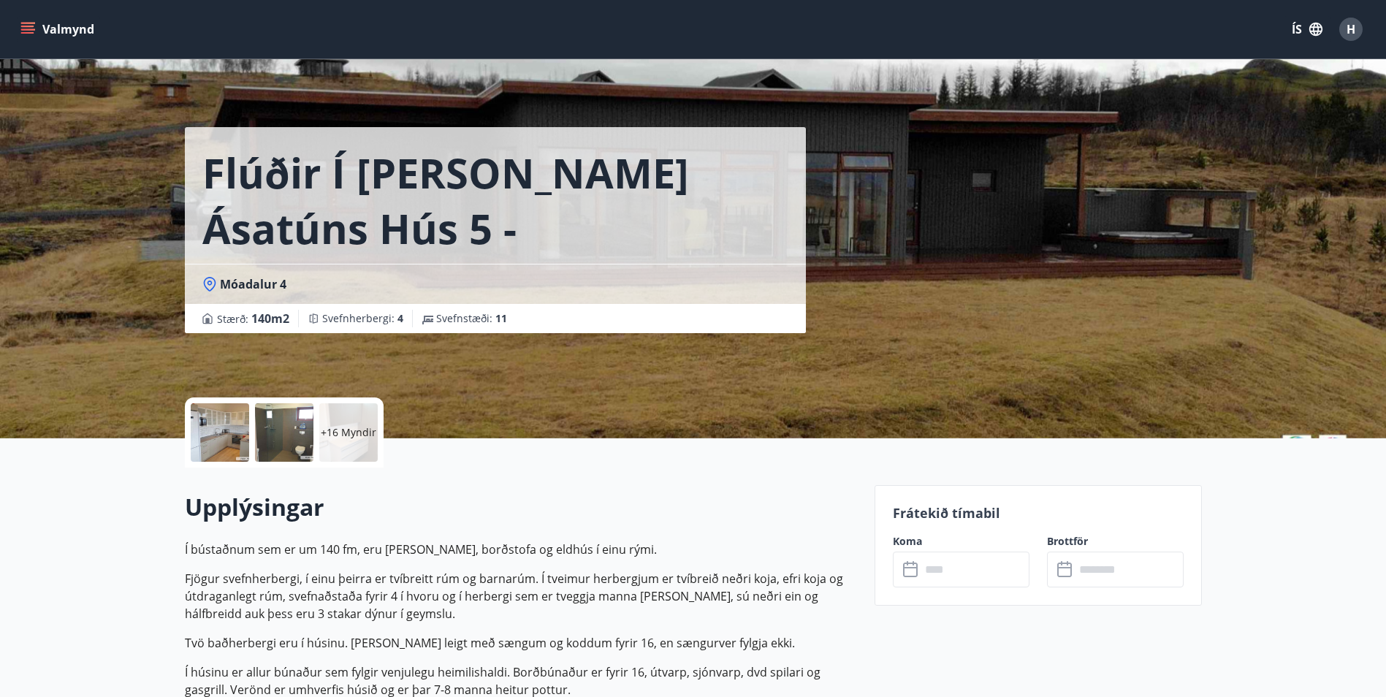
click at [932, 574] on input "text" at bounding box center [975, 570] width 109 height 36
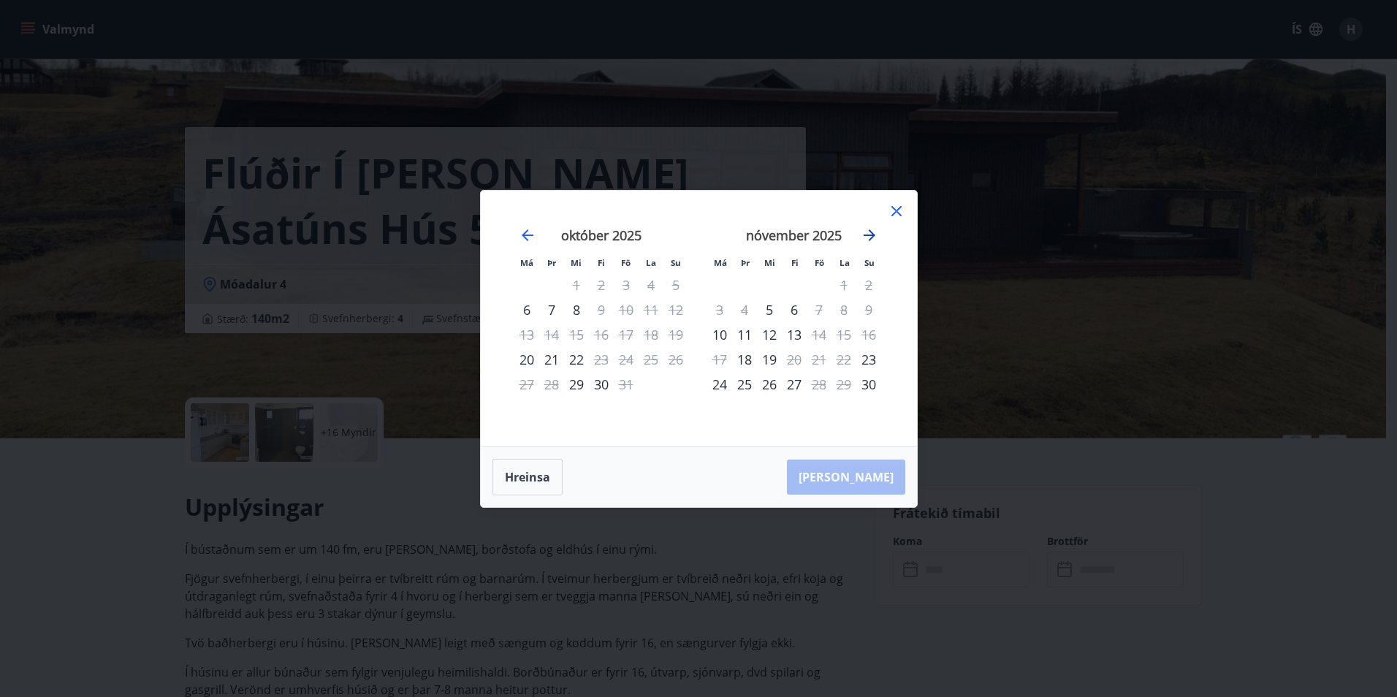
click at [871, 237] on icon "Move forward to switch to the next month." at bounding box center [870, 235] width 12 height 12
click at [724, 284] on div "1" at bounding box center [719, 285] width 25 height 25
click at [767, 285] on div "3" at bounding box center [769, 285] width 25 height 25
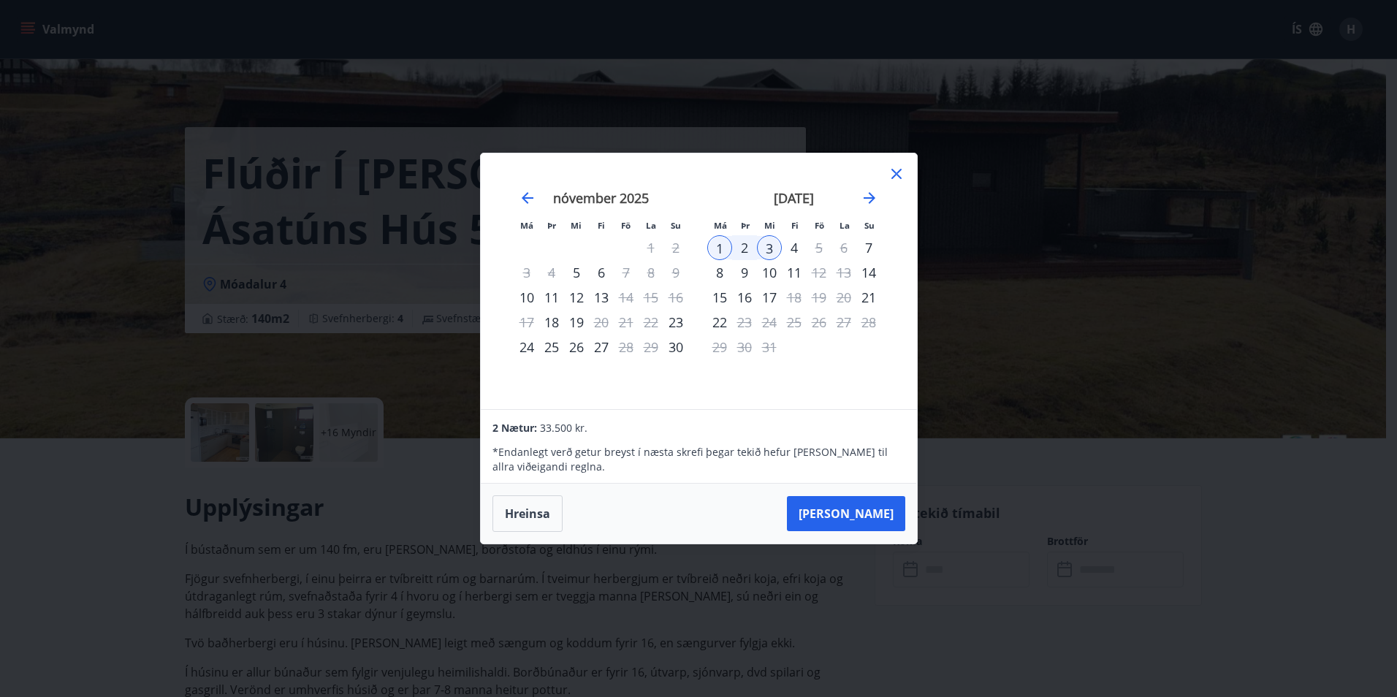
click at [889, 179] on icon at bounding box center [897, 174] width 18 height 18
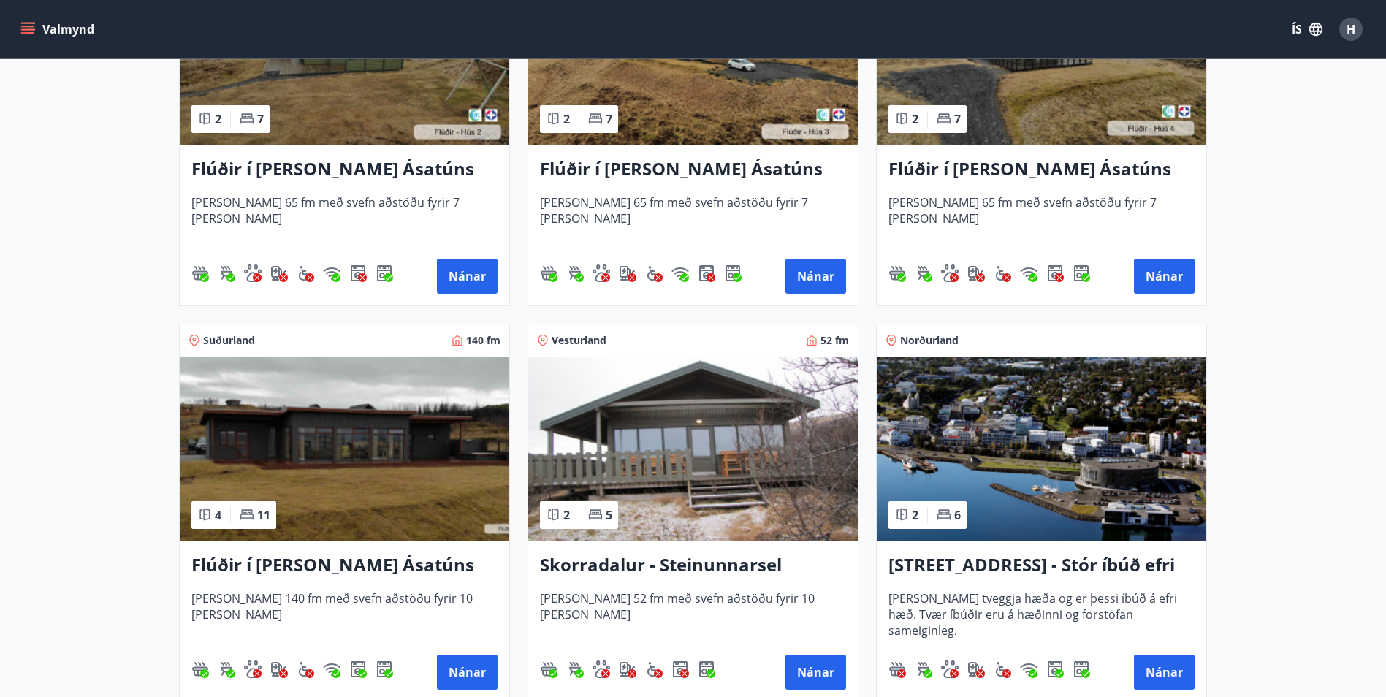
scroll to position [877, 0]
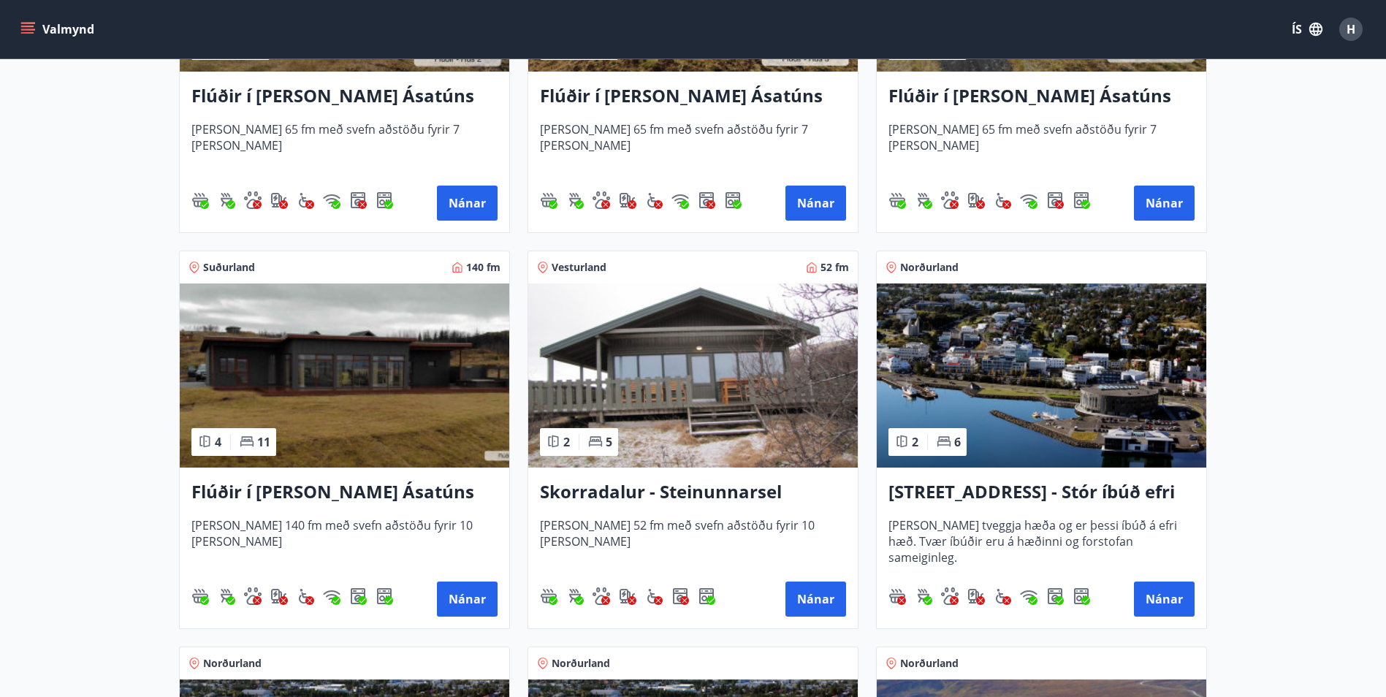
click at [690, 401] on img at bounding box center [693, 375] width 330 height 184
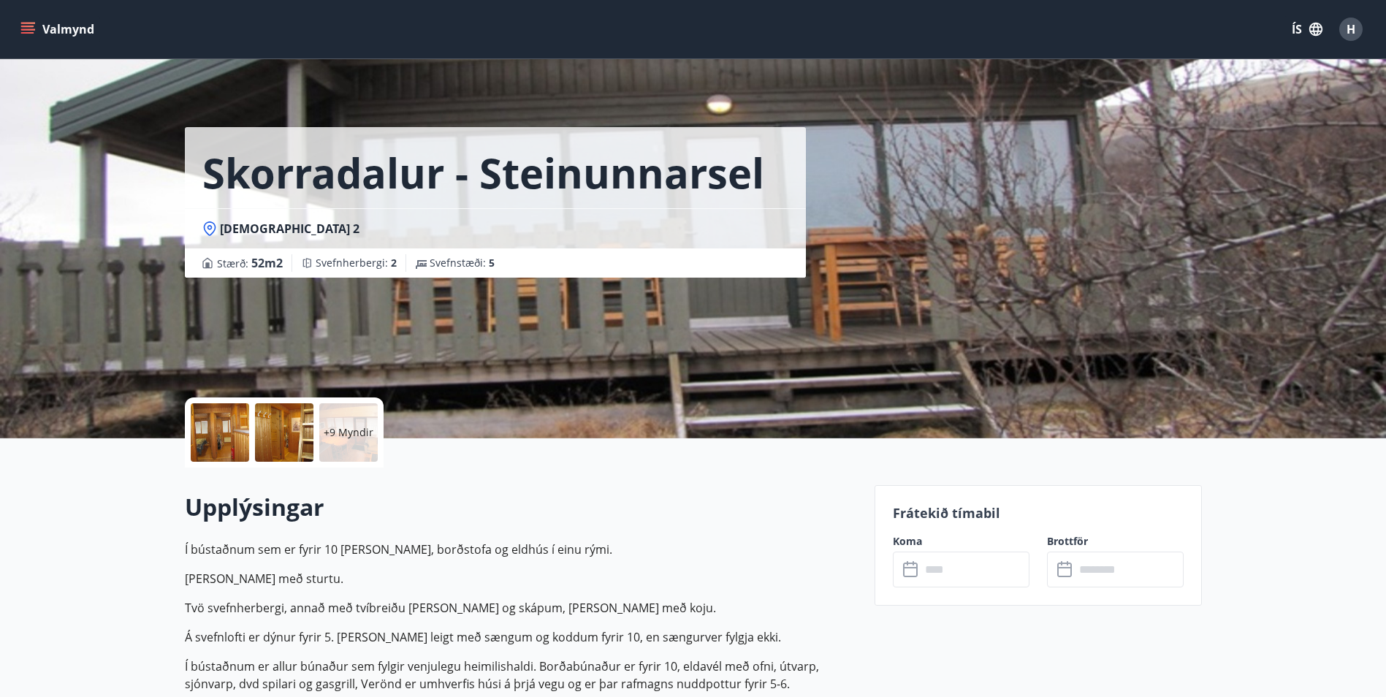
click at [235, 451] on div at bounding box center [220, 432] width 58 height 58
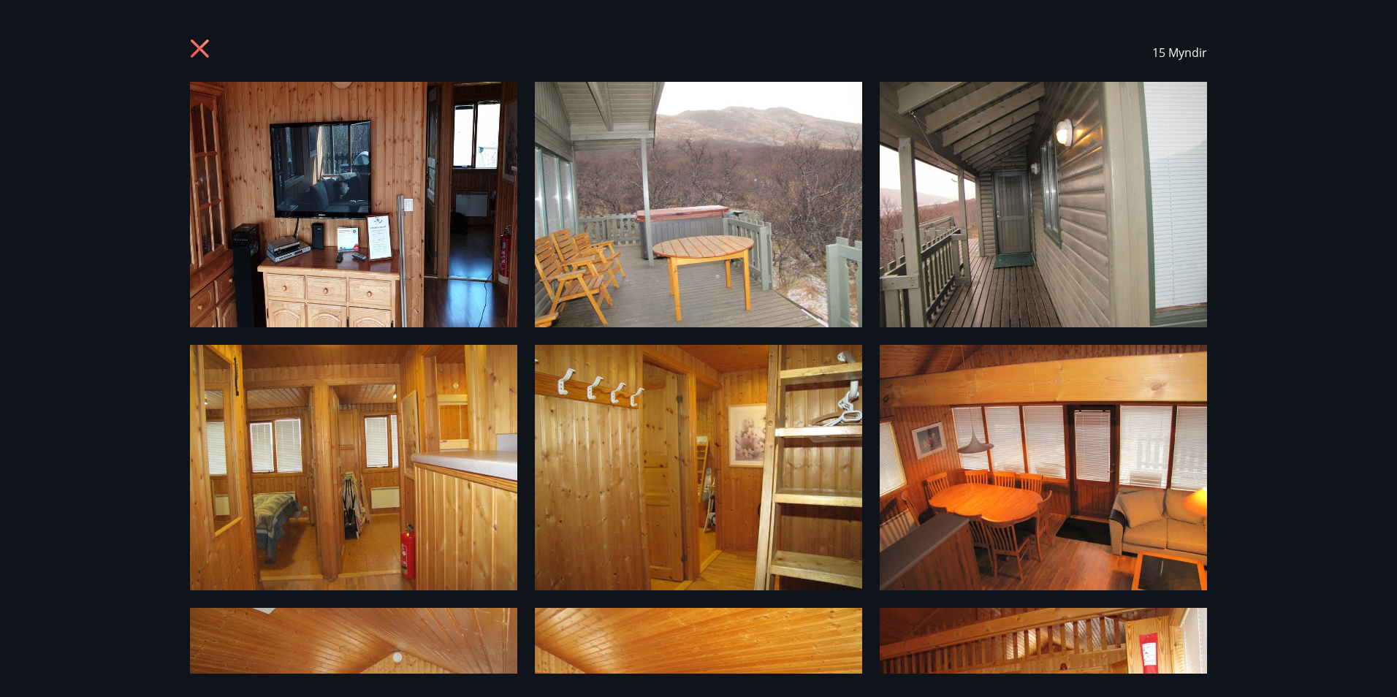
click at [197, 49] on icon at bounding box center [201, 50] width 23 height 23
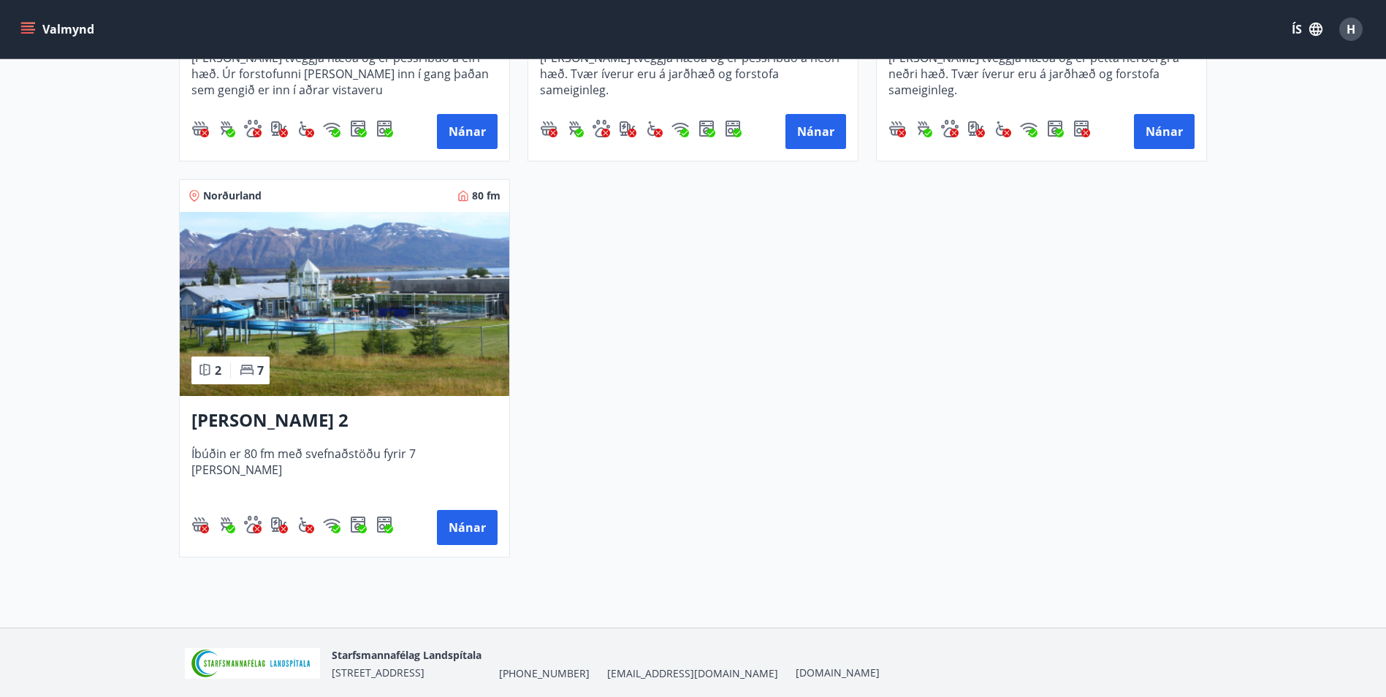
scroll to position [2190, 0]
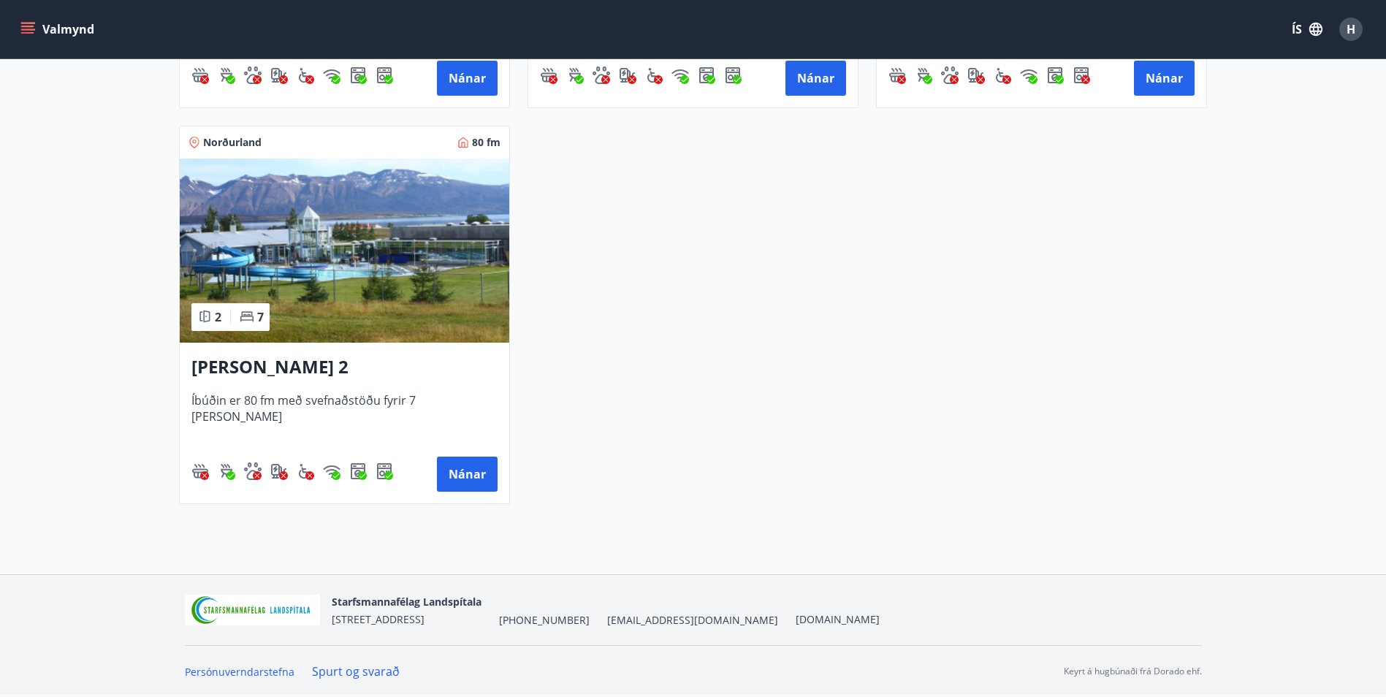
click at [269, 247] on img at bounding box center [345, 251] width 330 height 184
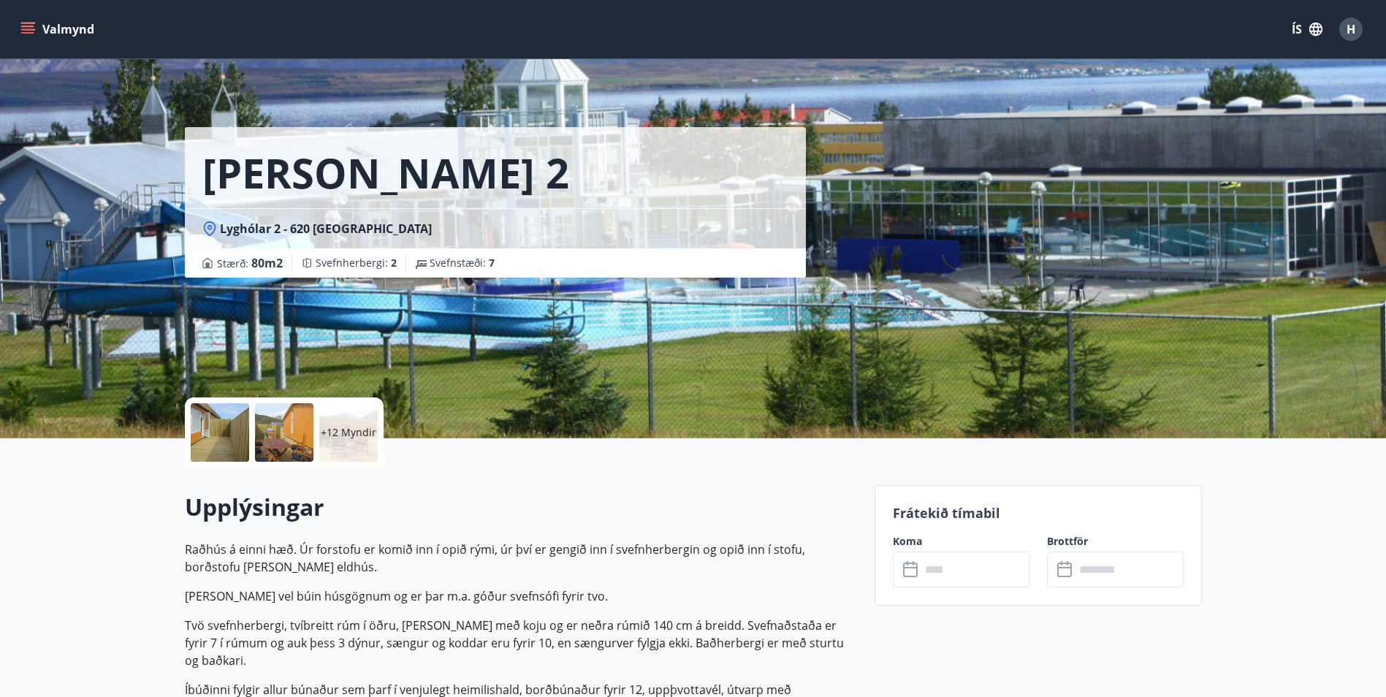
click at [207, 446] on div at bounding box center [220, 432] width 58 height 58
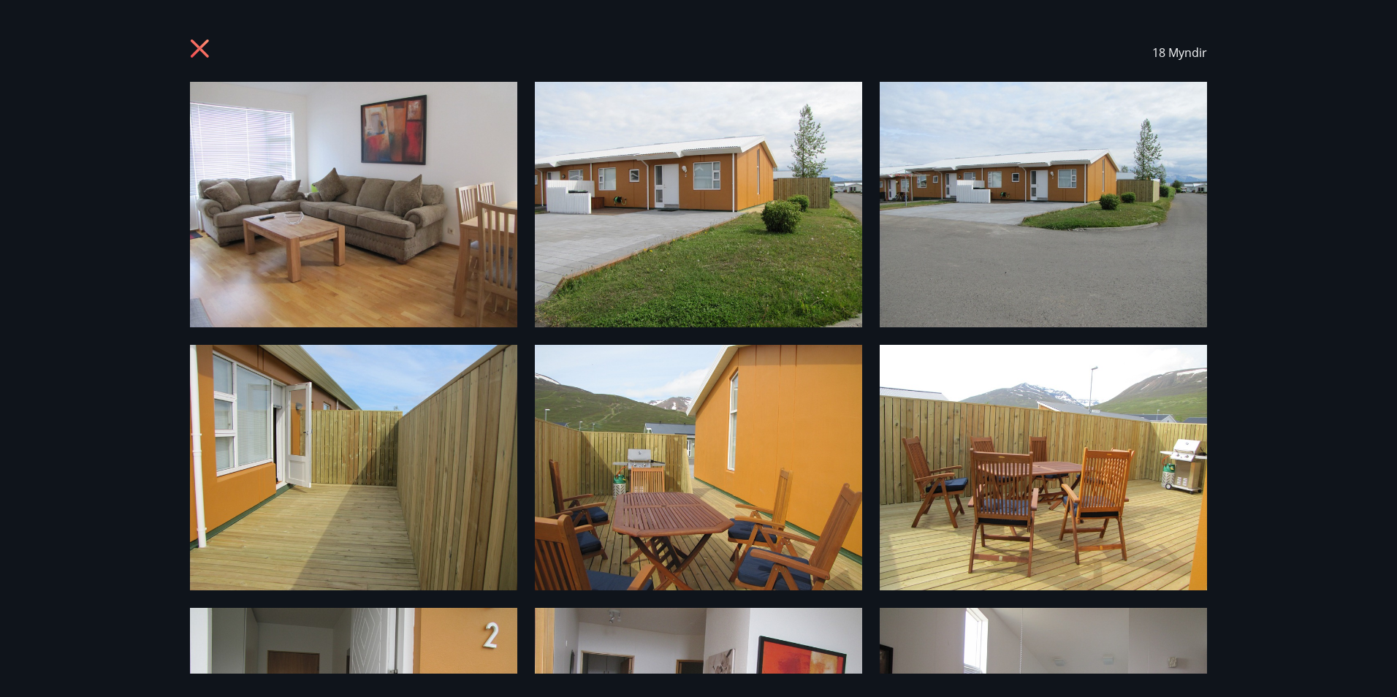
click at [201, 48] on icon at bounding box center [201, 50] width 23 height 23
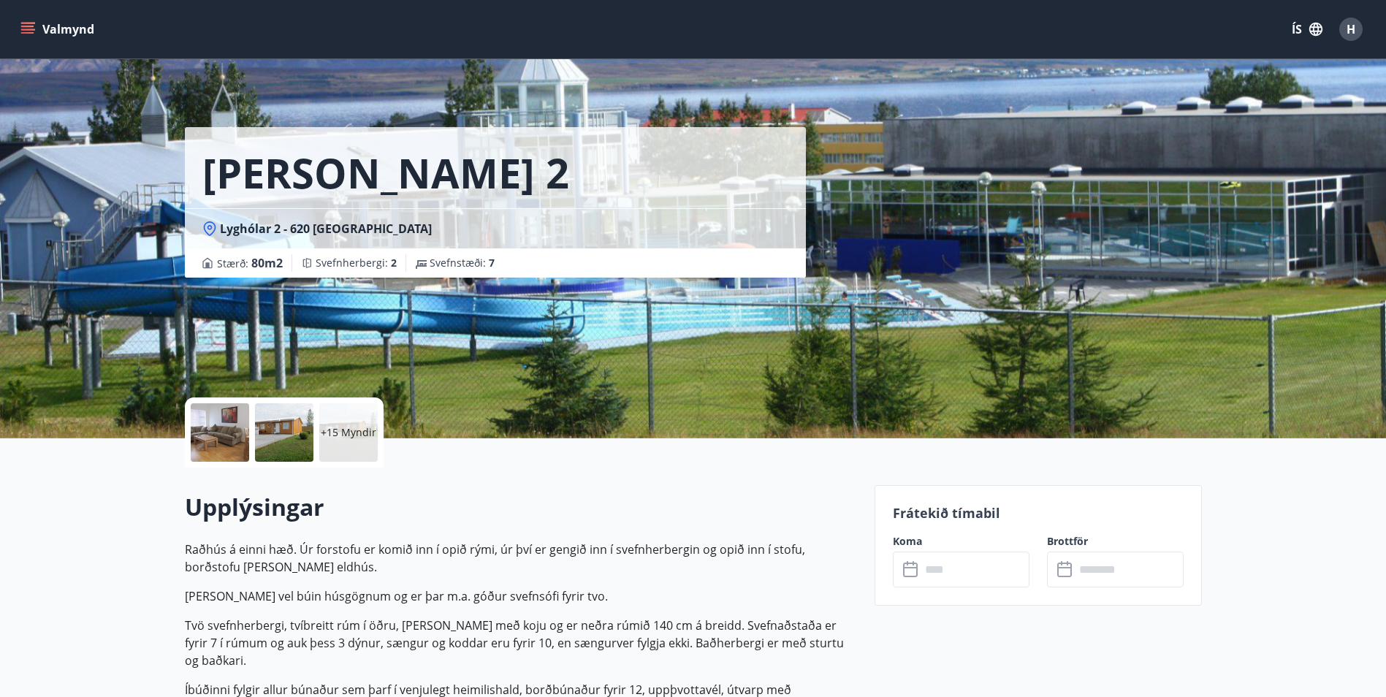
click at [972, 571] on input "text" at bounding box center [975, 570] width 109 height 36
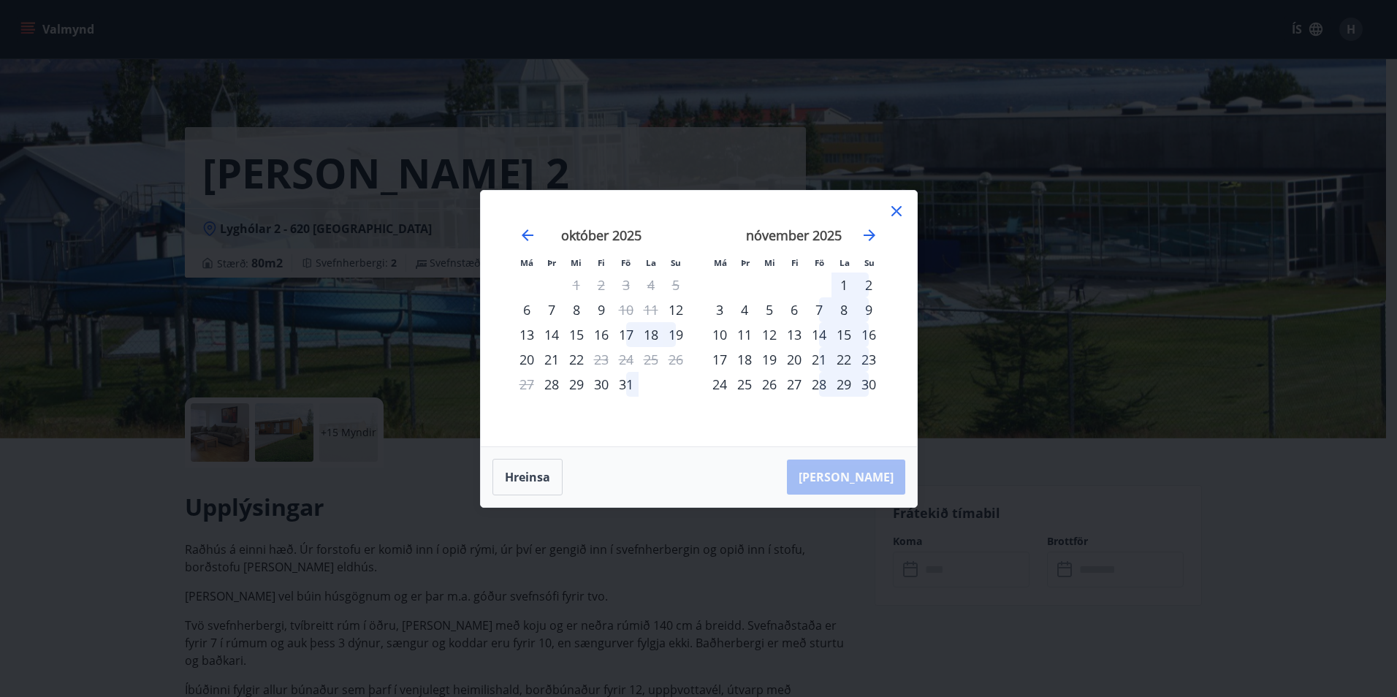
click at [821, 329] on div "14" at bounding box center [819, 334] width 25 height 25
click at [867, 334] on div "16" at bounding box center [868, 334] width 25 height 25
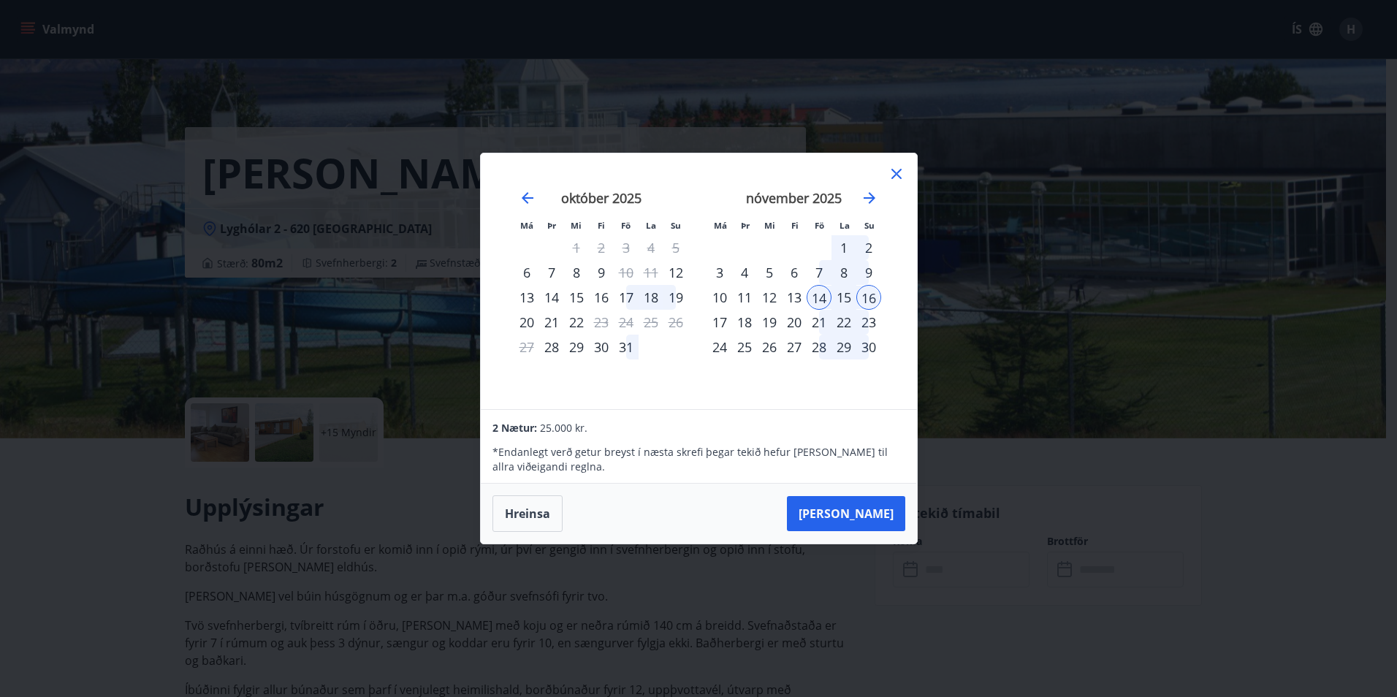
click at [899, 173] on icon at bounding box center [897, 174] width 18 height 18
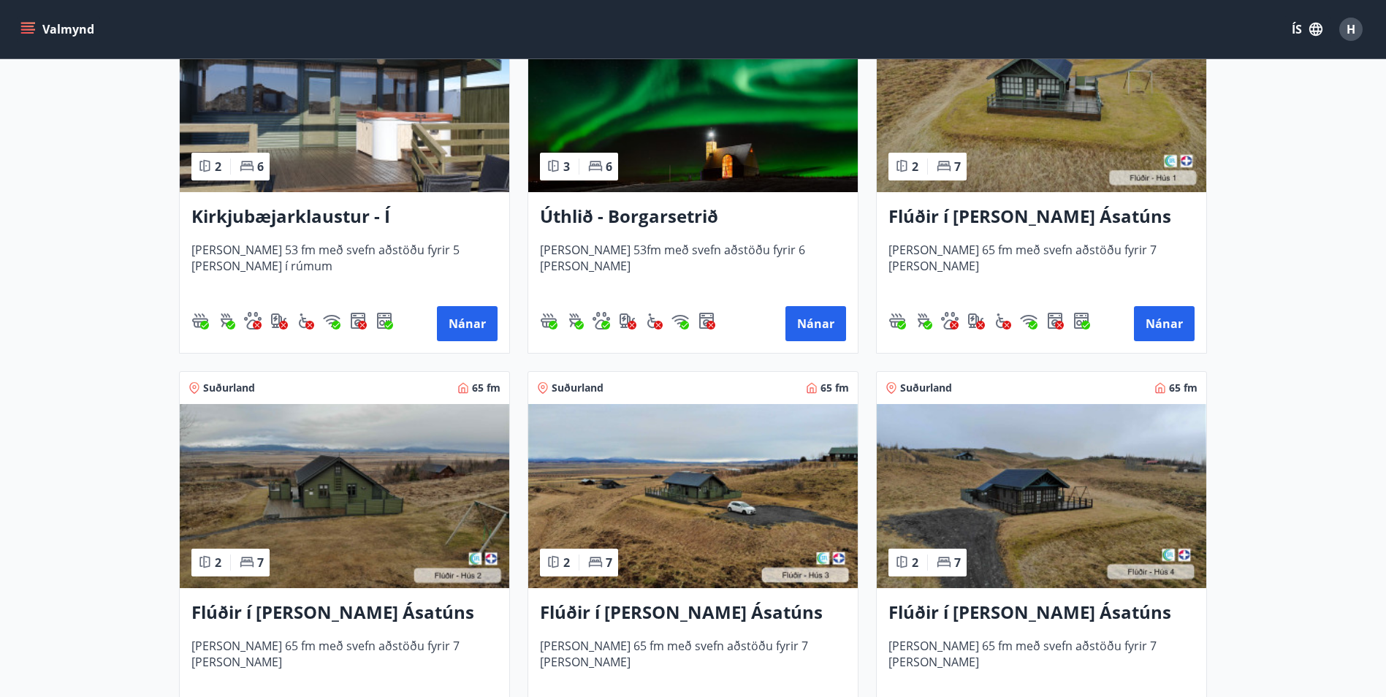
scroll to position [290, 0]
